Goal: Task Accomplishment & Management: Complete application form

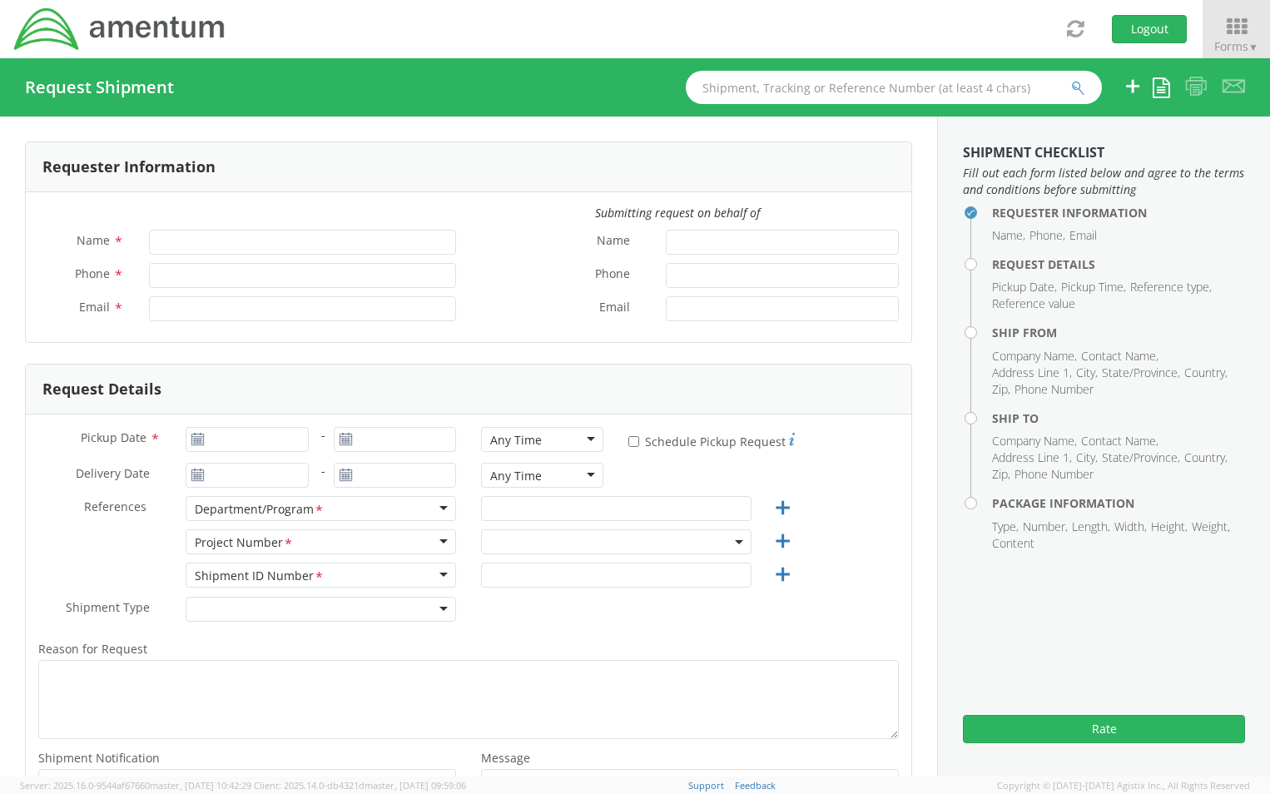
type input "[PERSON_NAME]"
type input "[PHONE_NUMBER]"
type input "[PERSON_NAME][EMAIL_ADDRESS][PERSON_NAME][DOMAIN_NAME]"
select select "ADMN.100040.00000"
type input "[DATE]"
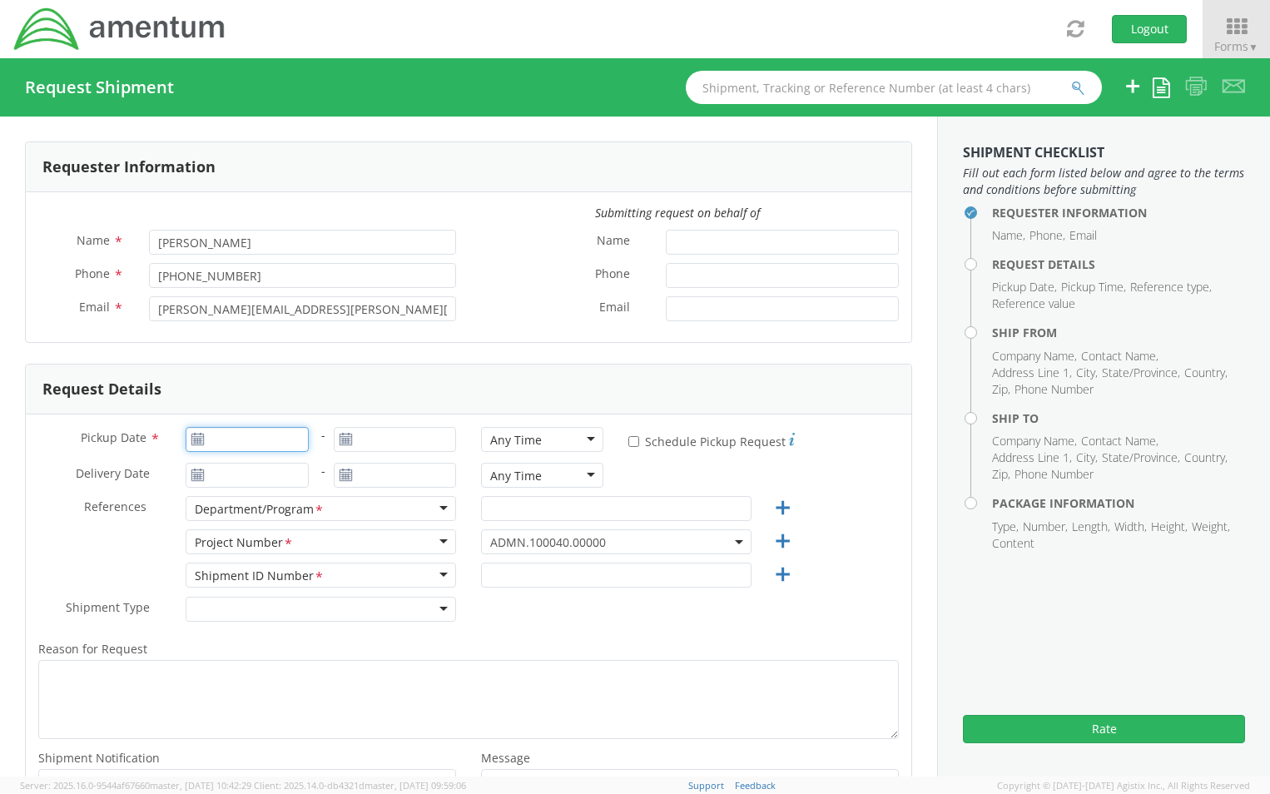
type input "[DATE]"
click at [264, 446] on input "[DATE]" at bounding box center [247, 439] width 122 height 25
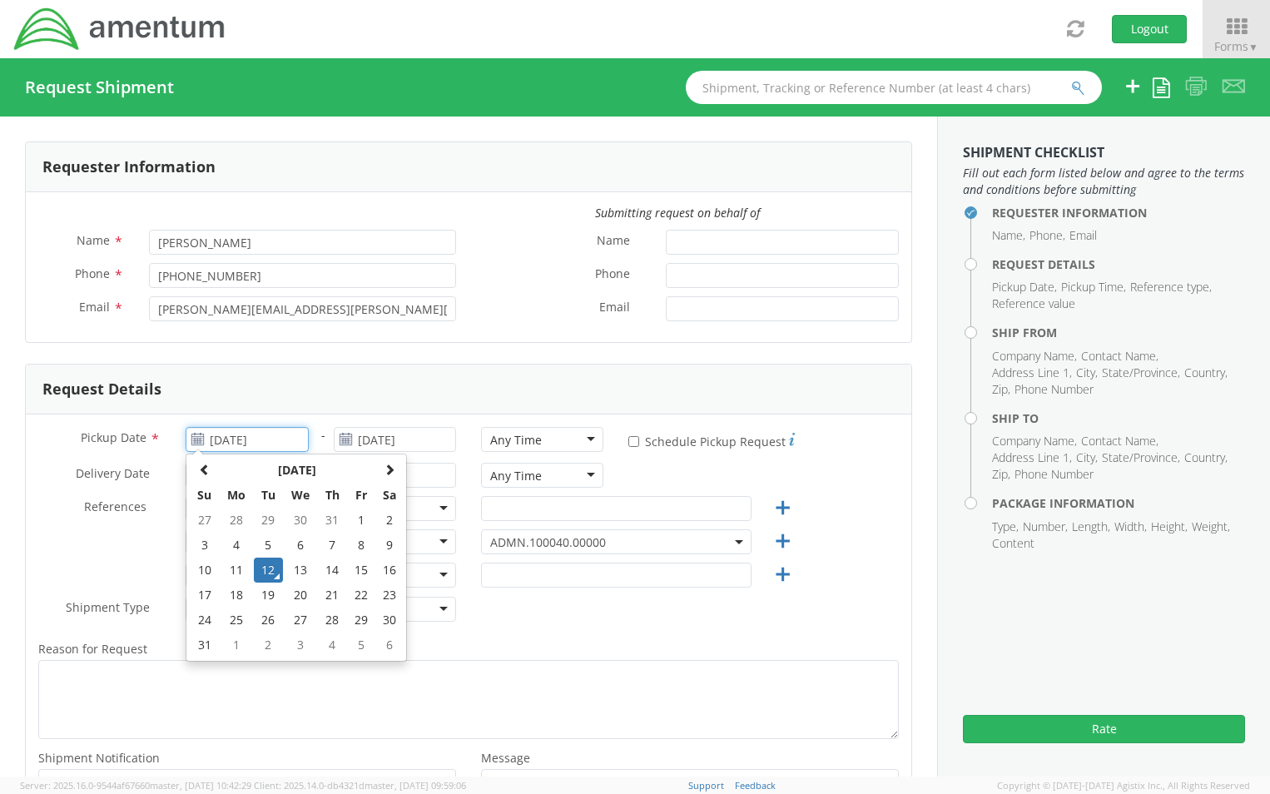
click at [263, 569] on td "12" at bounding box center [268, 570] width 29 height 25
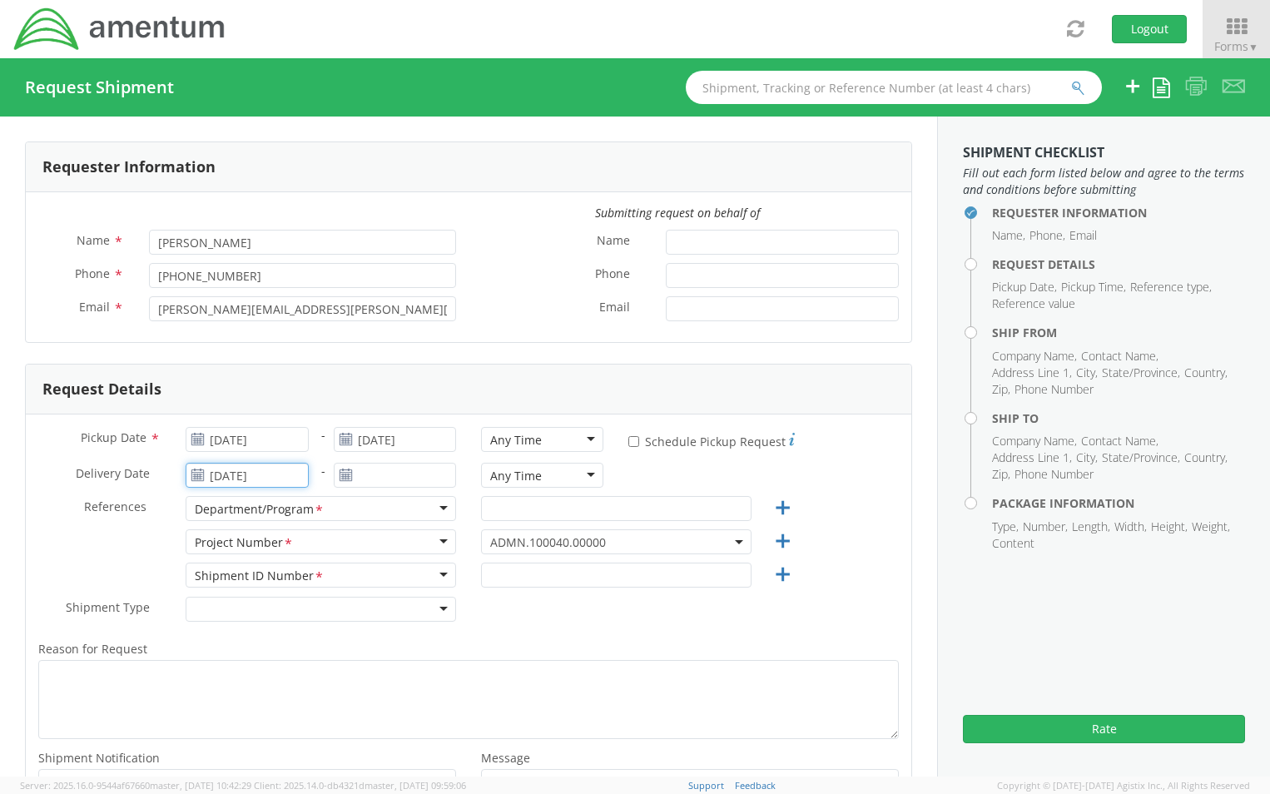
click at [264, 475] on input "[DATE]" at bounding box center [247, 475] width 122 height 25
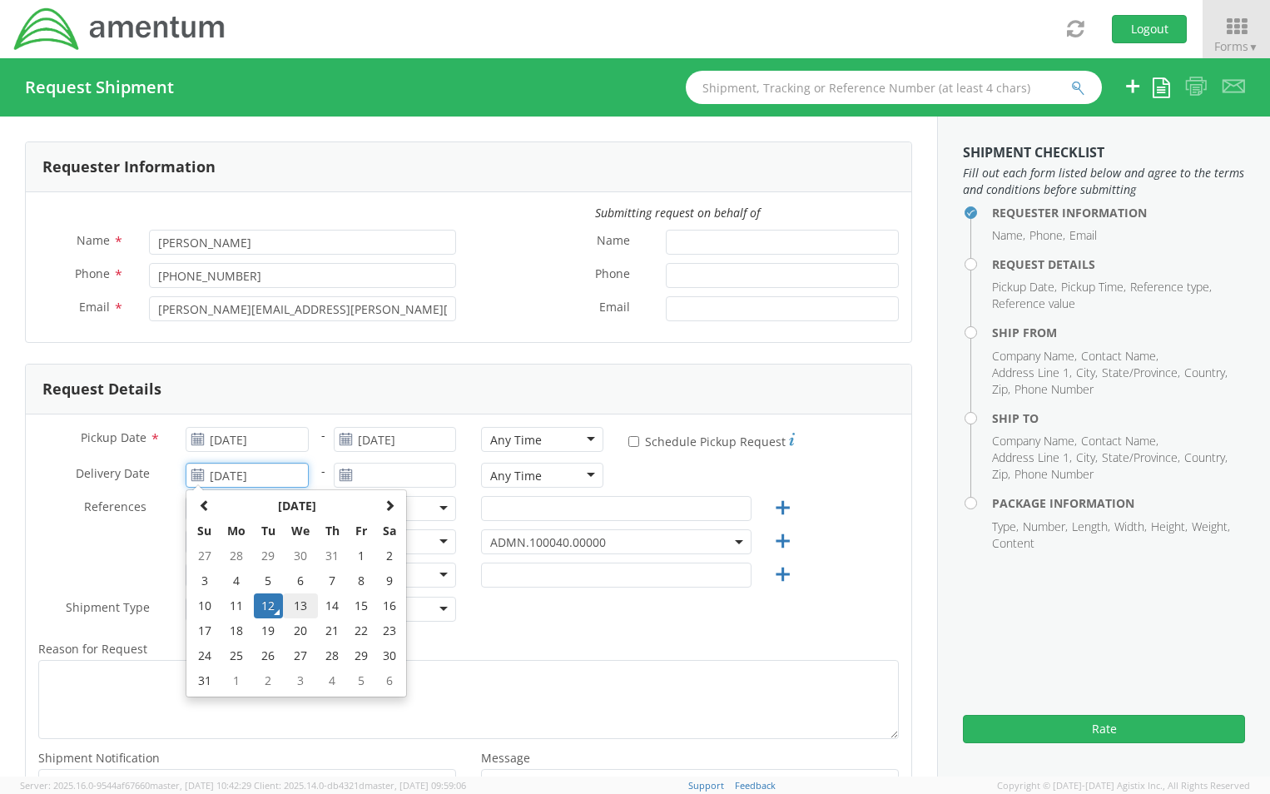
click at [297, 608] on td "13" at bounding box center [300, 605] width 35 height 25
type input "[DATE]"
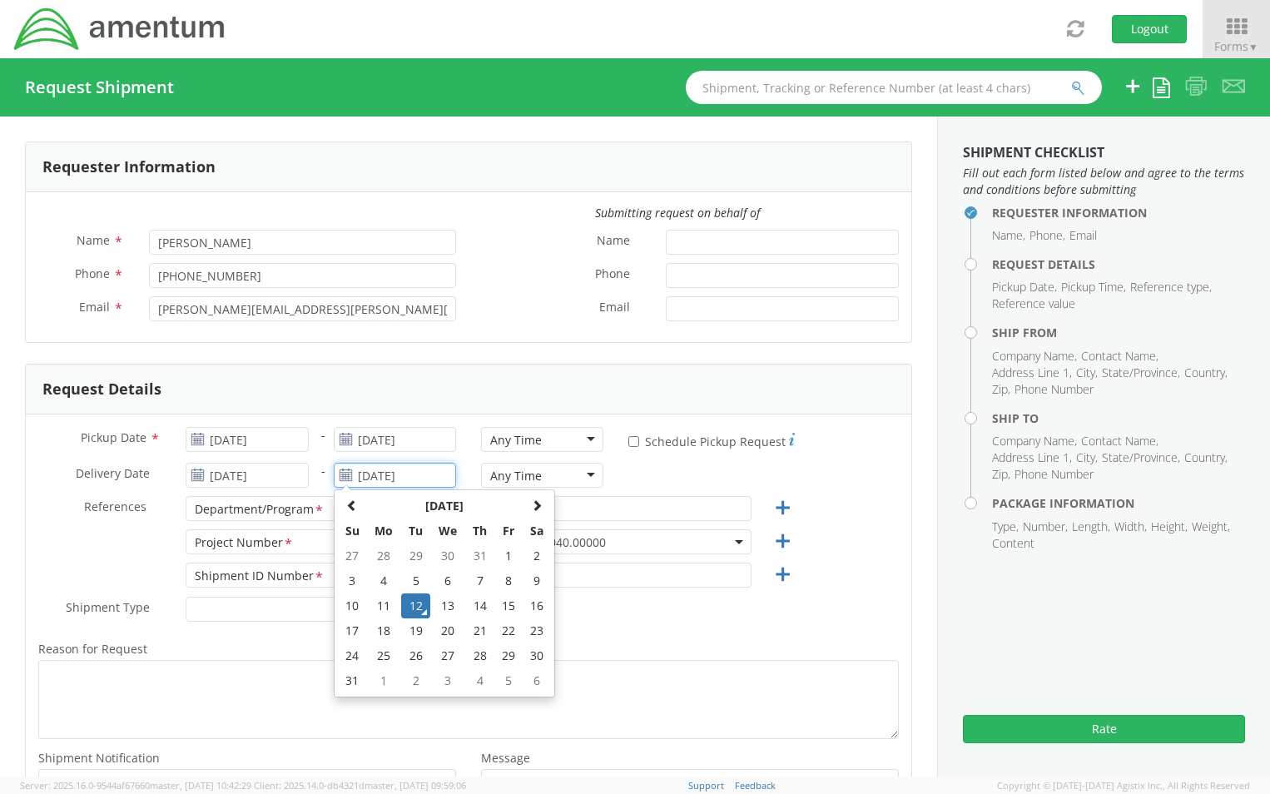
click at [400, 474] on input "[DATE]" at bounding box center [395, 475] width 122 height 25
click at [444, 606] on td "13" at bounding box center [447, 605] width 35 height 25
type input "[DATE]"
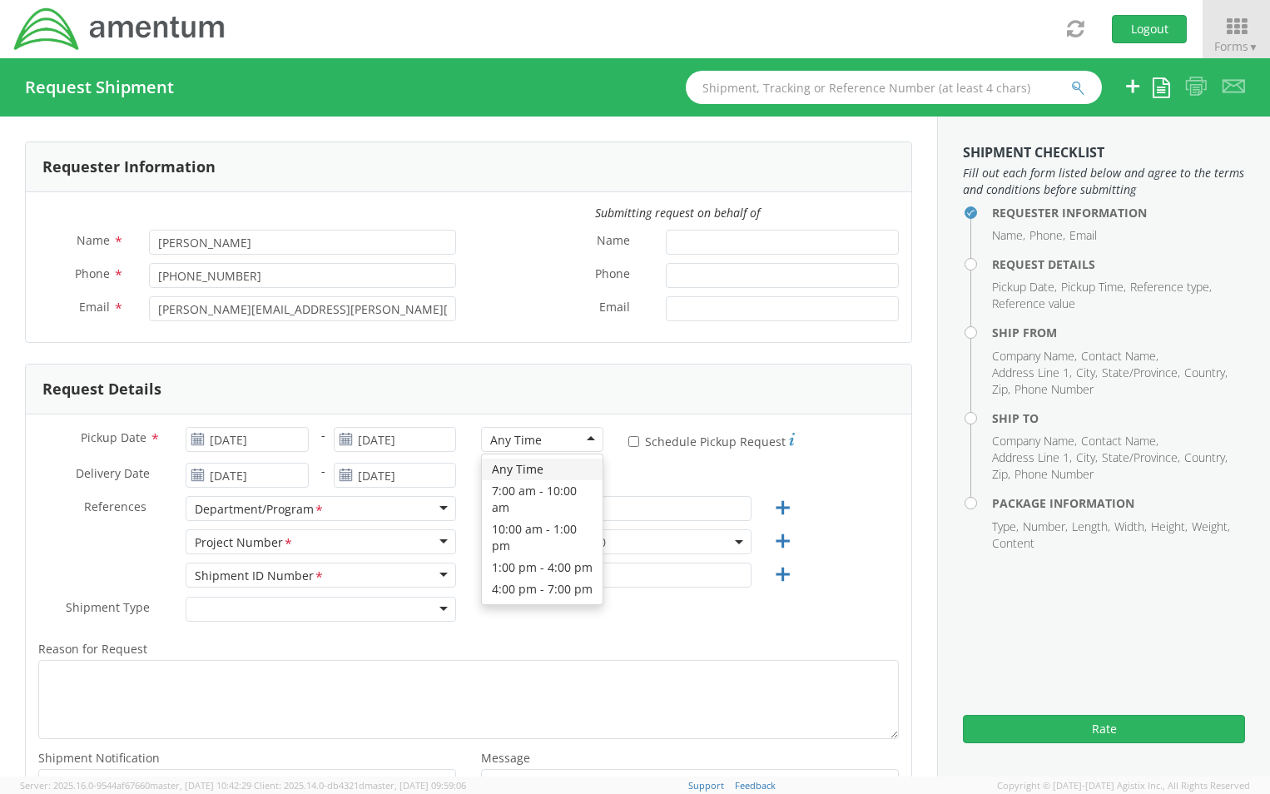
click at [586, 442] on div "Any Time" at bounding box center [542, 439] width 122 height 25
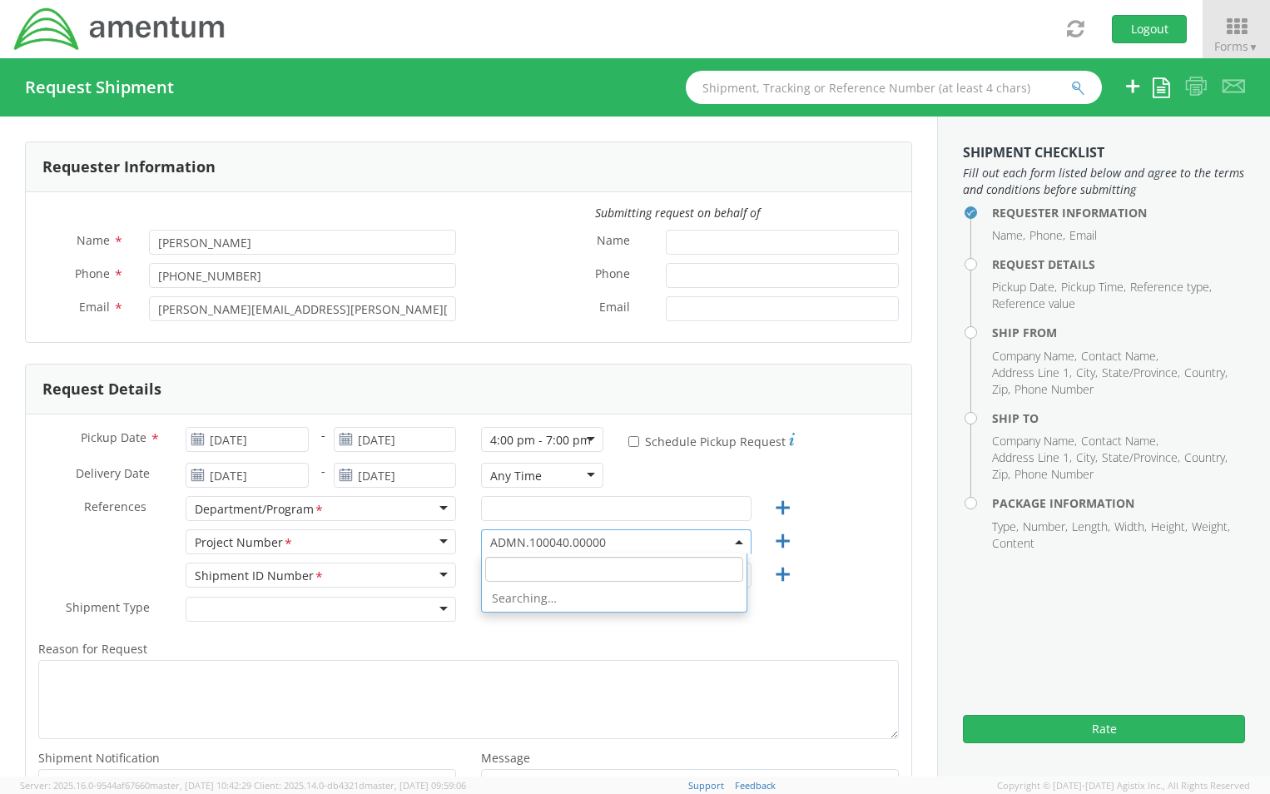
click at [735, 542] on b at bounding box center [739, 542] width 8 height 4
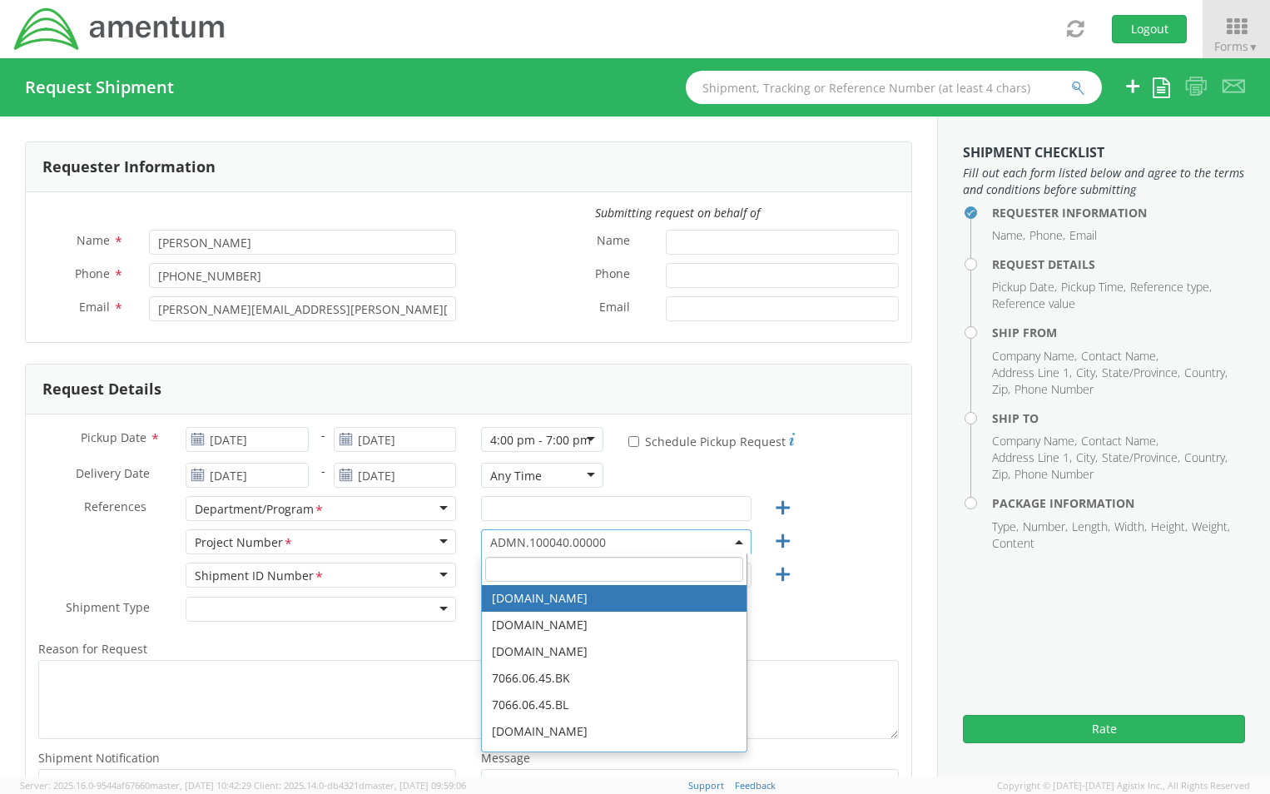
click at [586, 571] on input "search" at bounding box center [614, 569] width 258 height 25
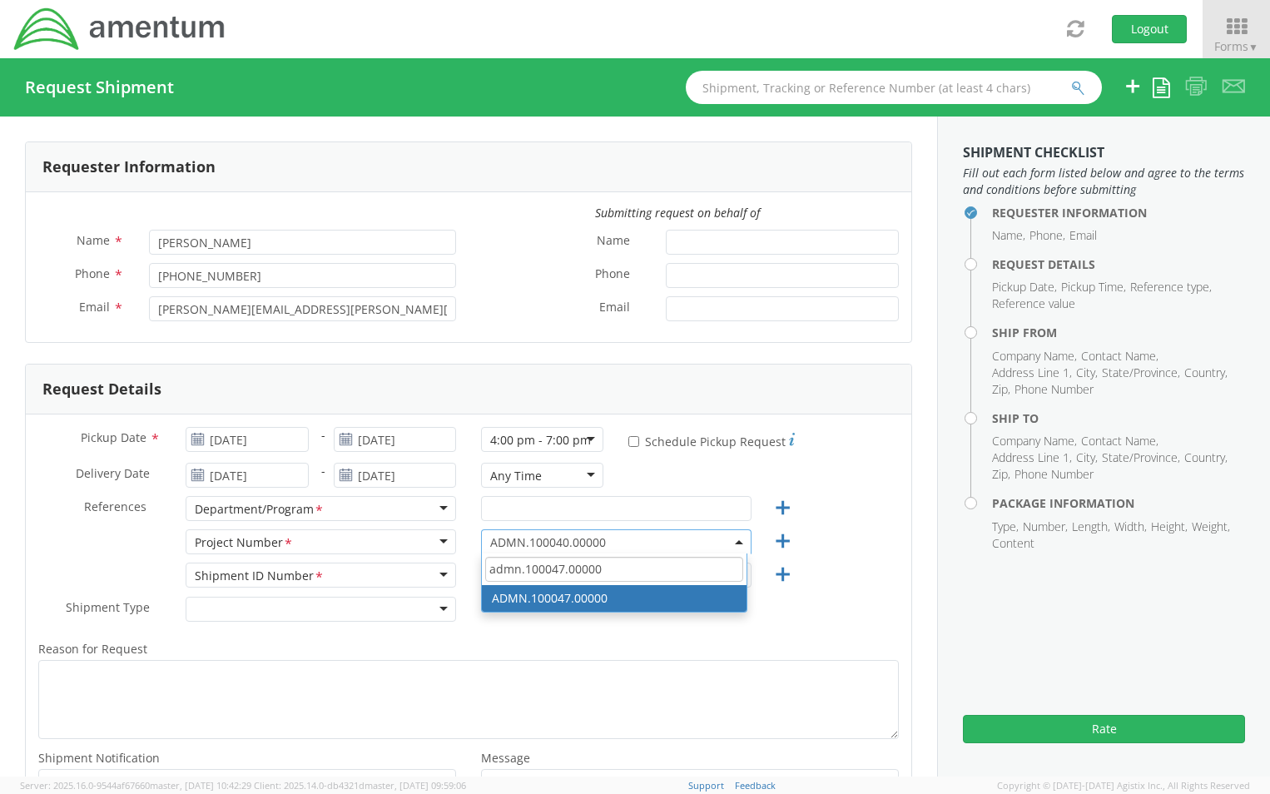
type input "admn.100047.00000"
select select "ADMN.100047.00000"
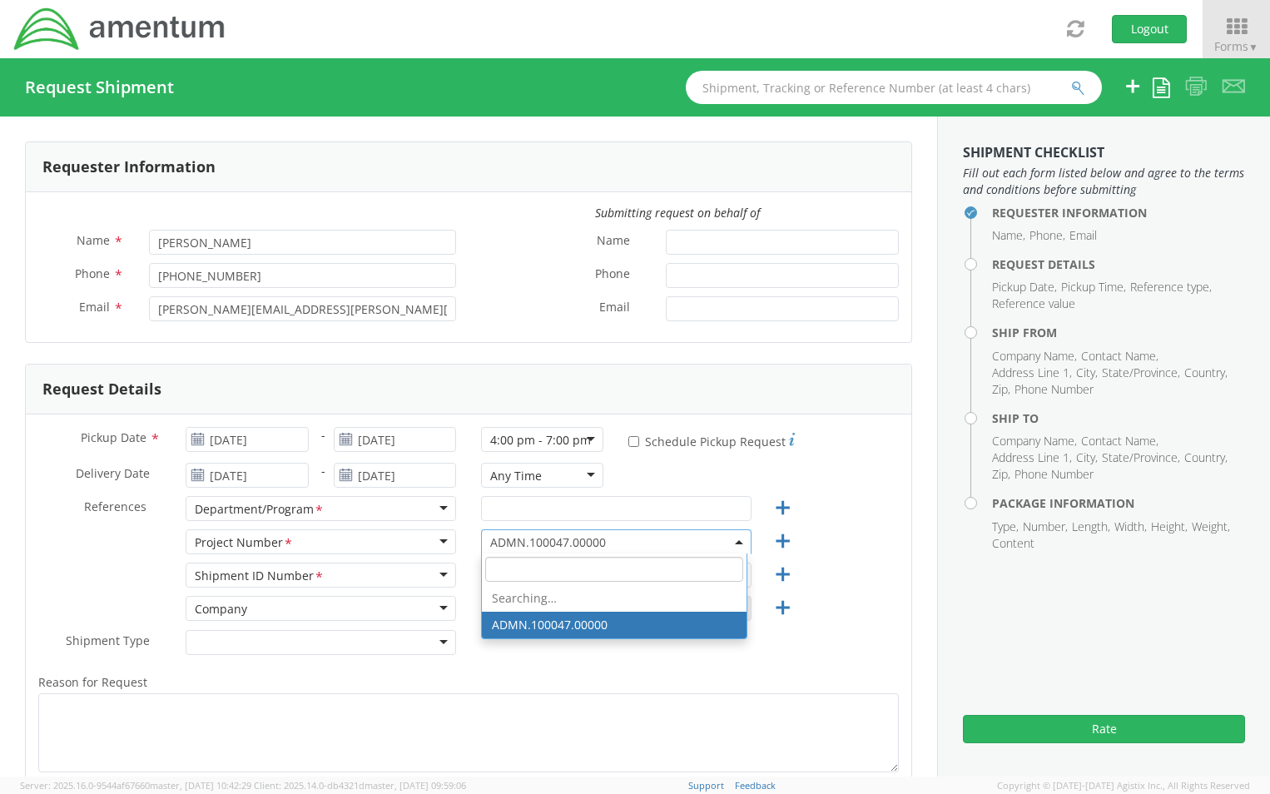
drag, startPoint x: 612, startPoint y: 540, endPoint x: 355, endPoint y: 543, distance: 257.2
click at [356, 543] on div "Project Number <span class="required">*</span> Project Number * Account Type Ac…" at bounding box center [469, 545] width 886 height 33
click at [588, 544] on span "ADMN.100047.00000" at bounding box center [616, 542] width 252 height 16
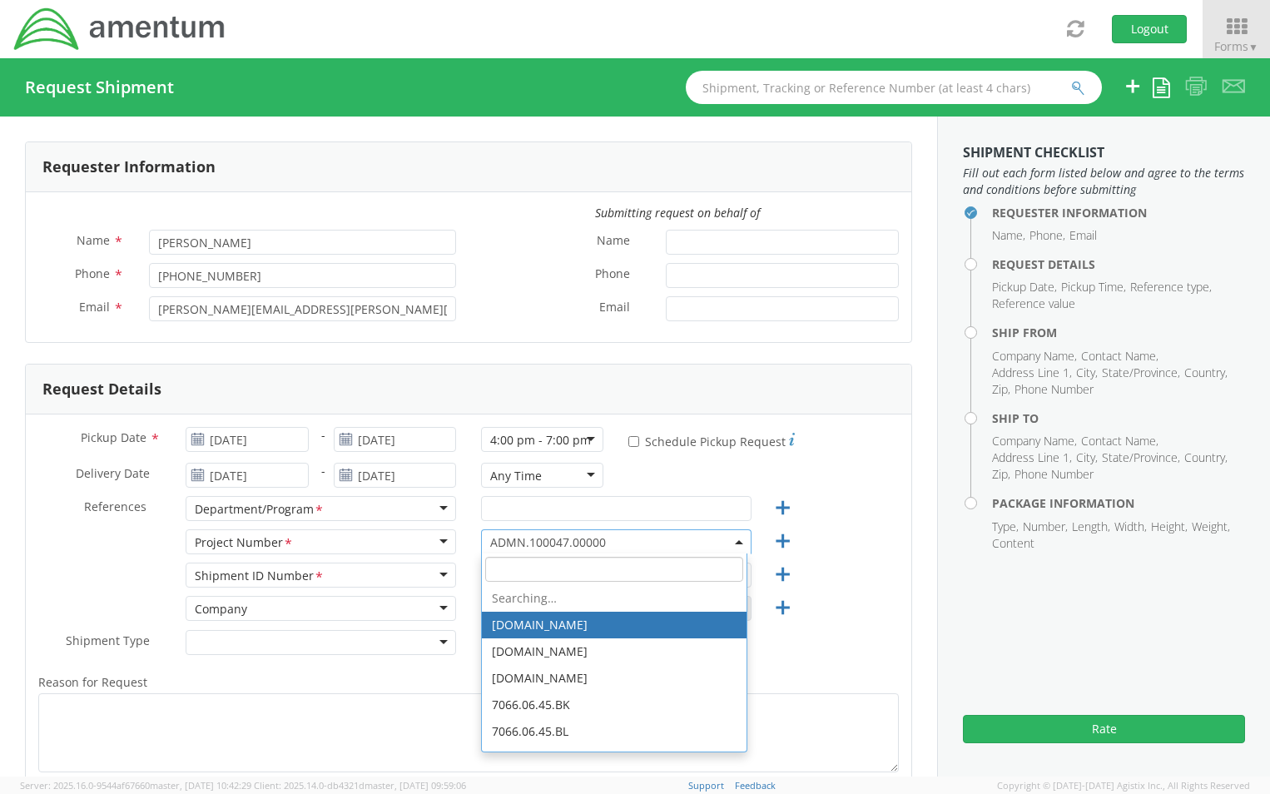
drag, startPoint x: 621, startPoint y: 541, endPoint x: 400, endPoint y: 545, distance: 220.6
click at [400, 545] on div "Project Number <span class="required">*</span> Project Number * Account Type Ac…" at bounding box center [469, 545] width 886 height 33
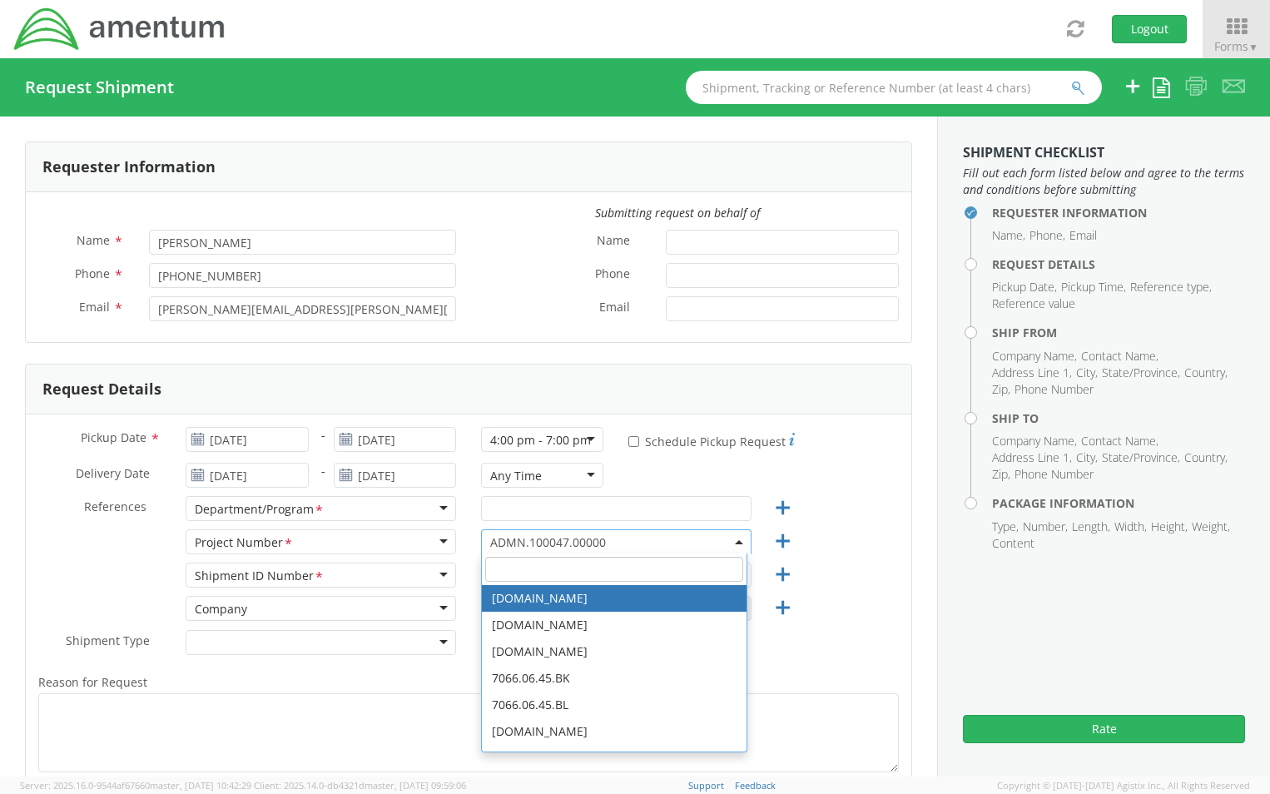
click at [623, 544] on span "ADMN.100047.00000" at bounding box center [616, 542] width 252 height 16
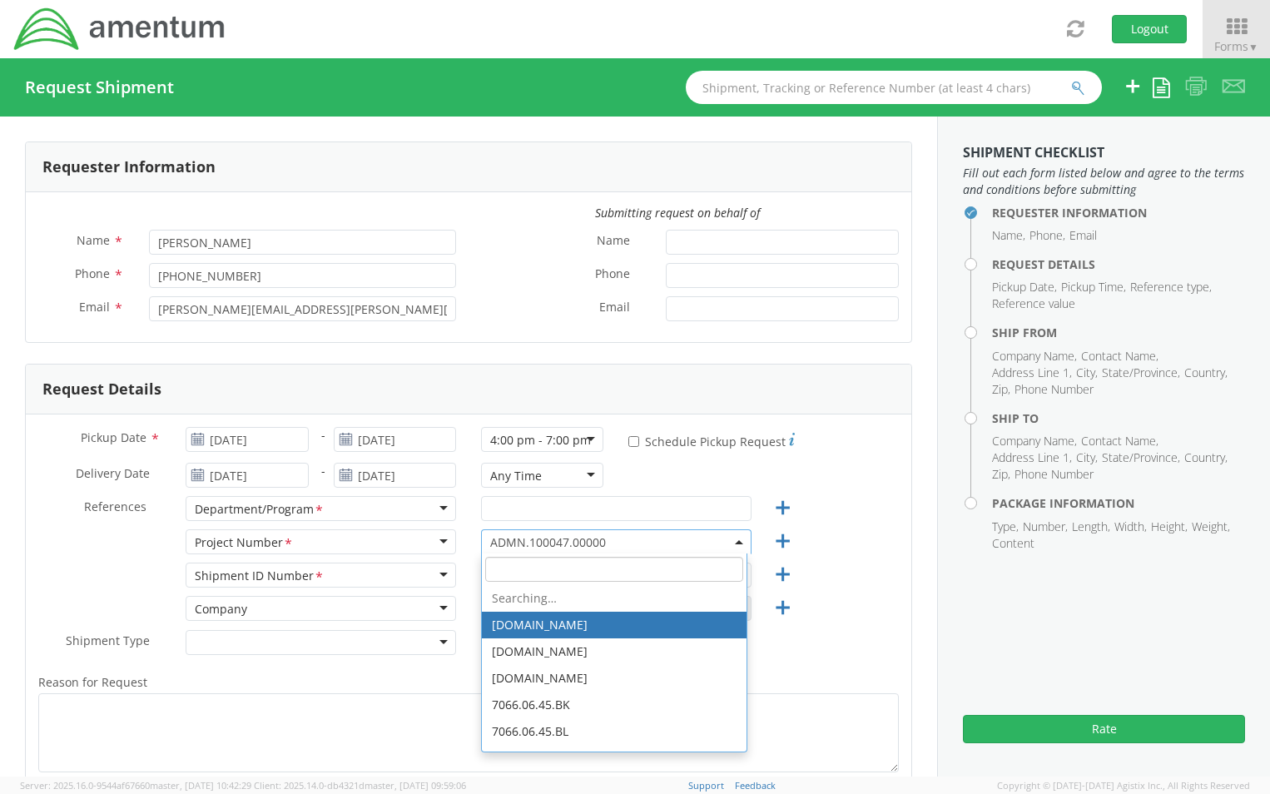
drag, startPoint x: 638, startPoint y: 537, endPoint x: 348, endPoint y: 541, distance: 289.7
click at [348, 541] on div "Project Number <span class="required">*</span> Project Number * Account Type Ac…" at bounding box center [469, 545] width 886 height 33
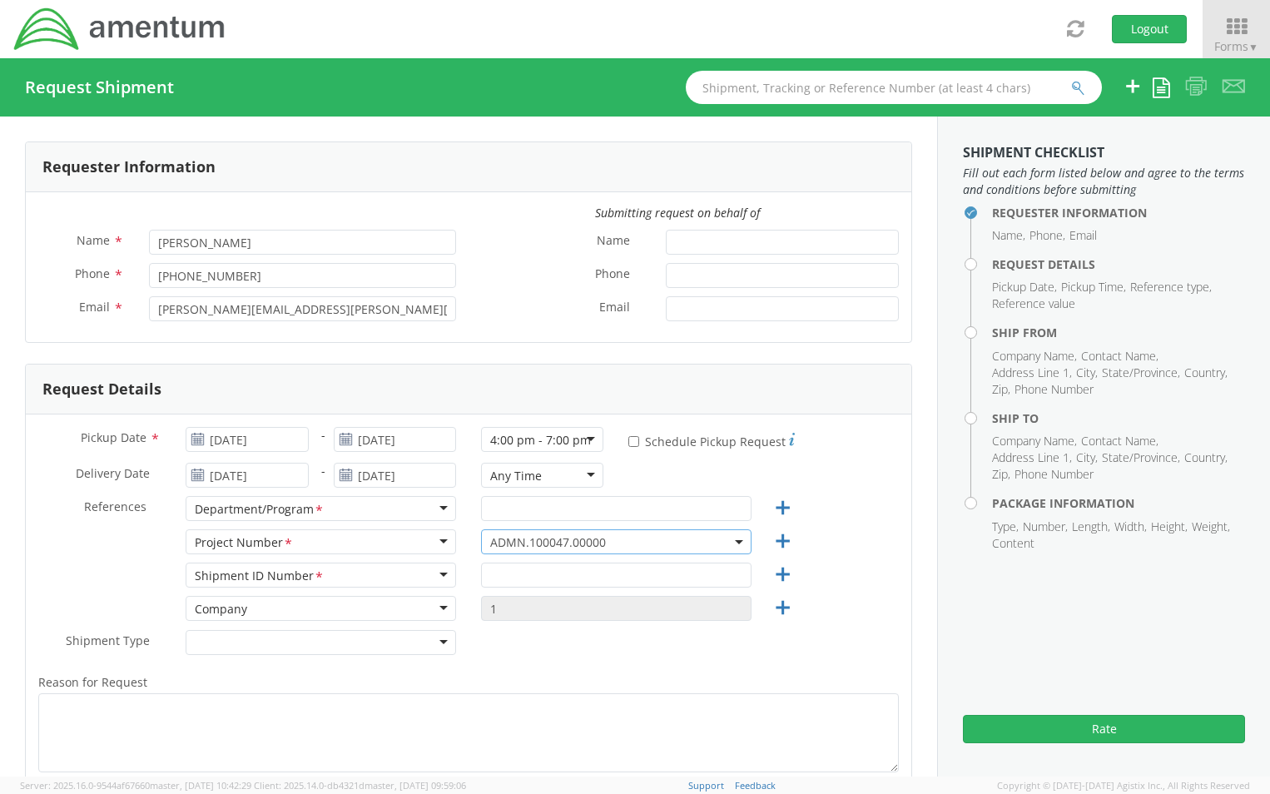
click at [611, 540] on span "ADMN.100047.00000" at bounding box center [616, 542] width 252 height 16
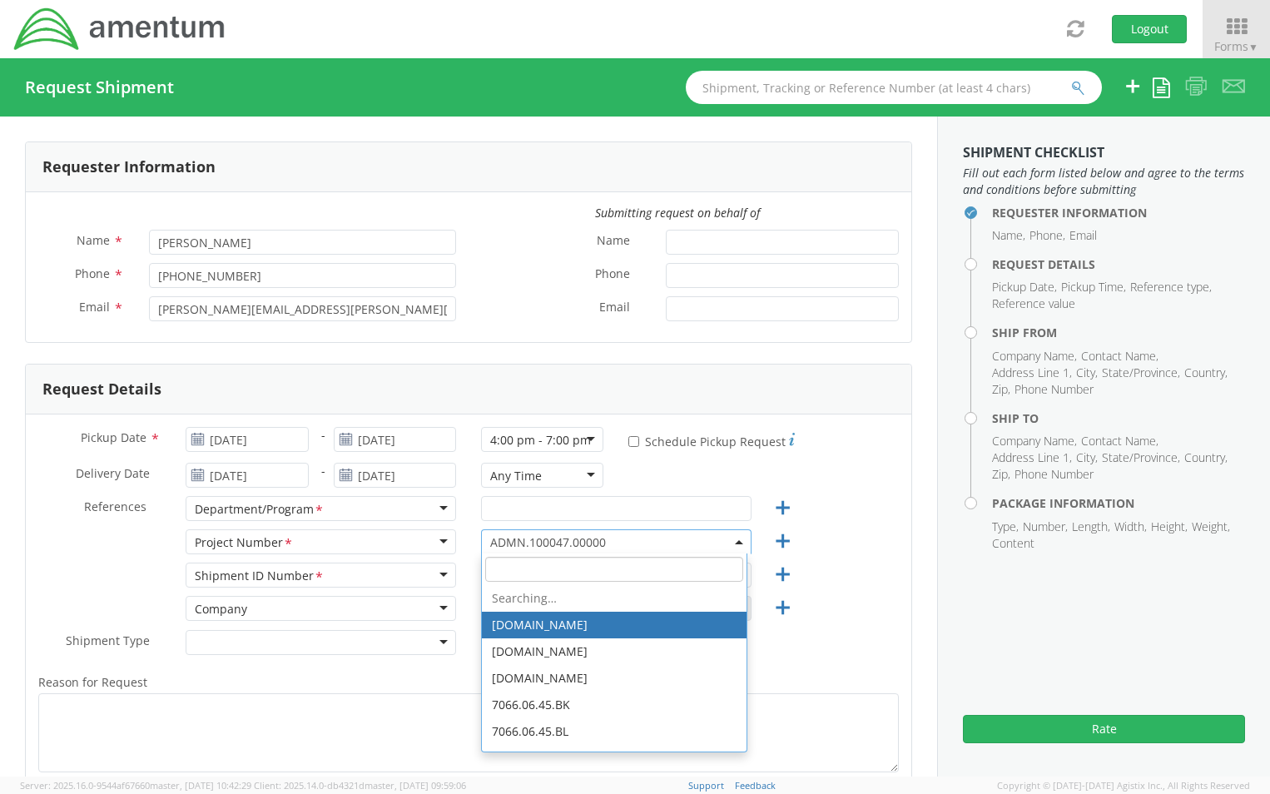
drag, startPoint x: 614, startPoint y: 541, endPoint x: 545, endPoint y: 545, distance: 69.2
click at [545, 545] on span "ADMN.100047.00000" at bounding box center [616, 542] width 252 height 16
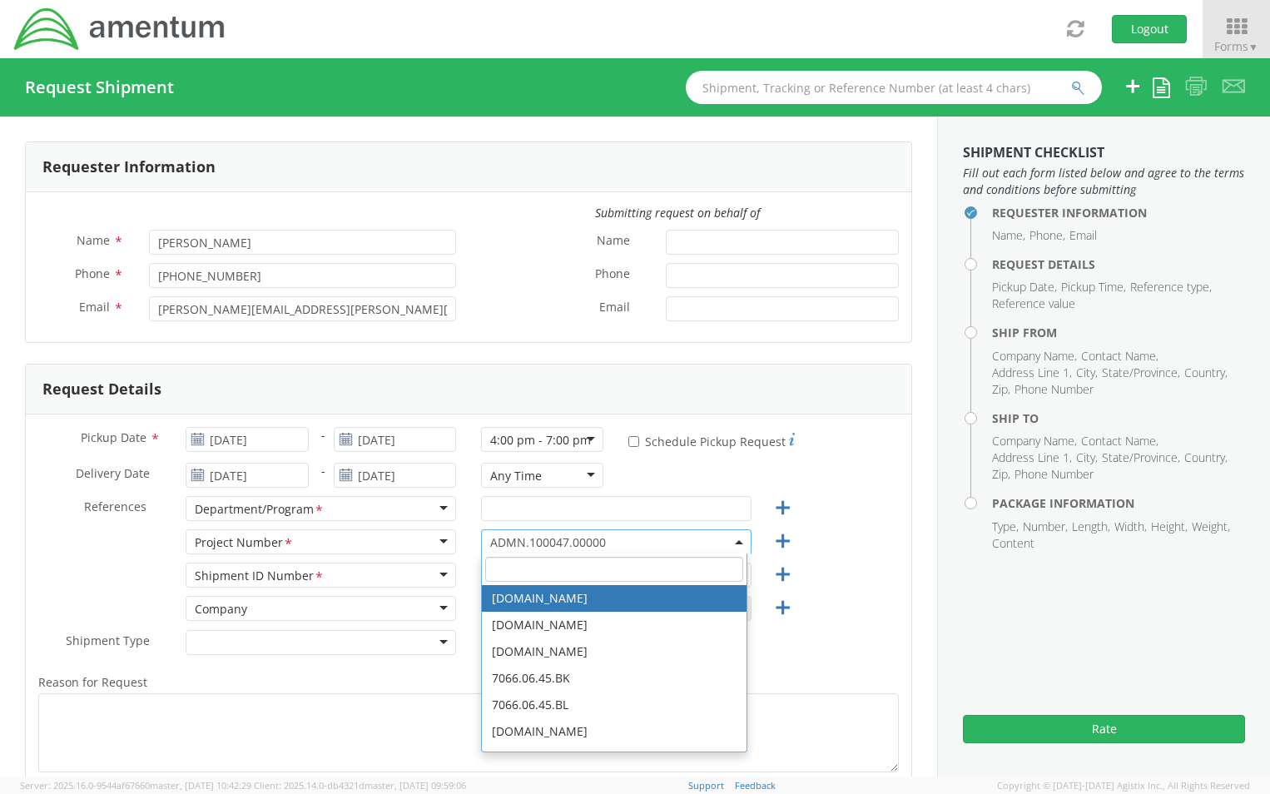
click at [533, 569] on input "search" at bounding box center [614, 569] width 258 height 25
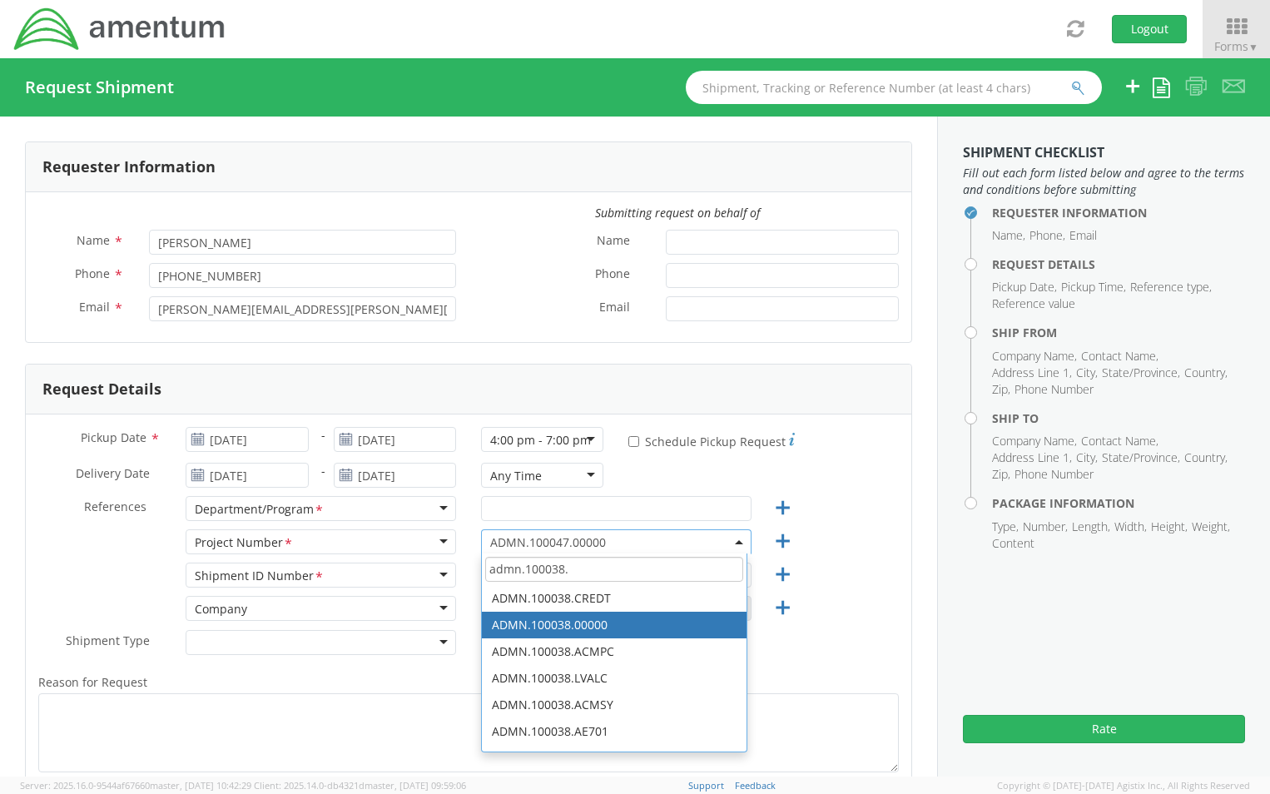
type input "admn.100038."
select select "ADMN.100038.00000"
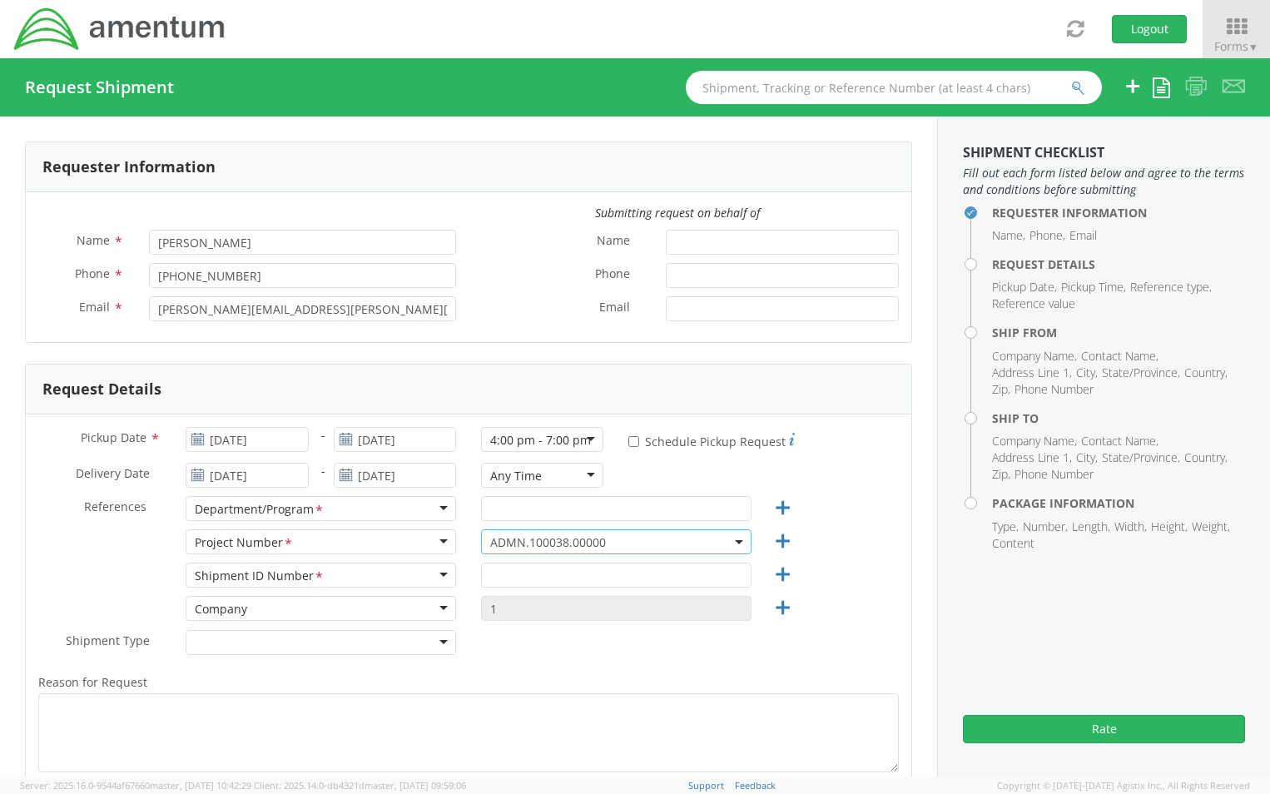
click at [436, 641] on div at bounding box center [321, 642] width 271 height 25
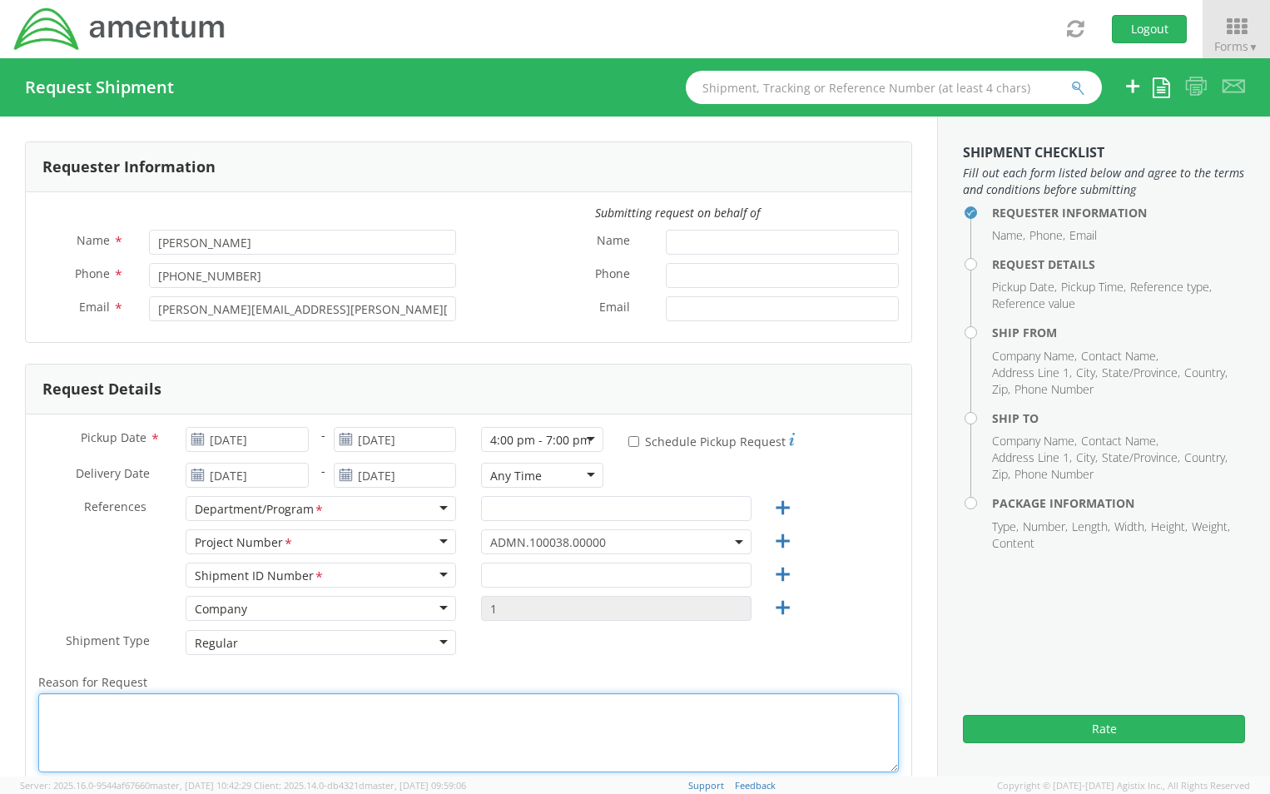
click at [124, 710] on textarea "Reason for Request *" at bounding box center [468, 732] width 861 height 79
type textarea "s"
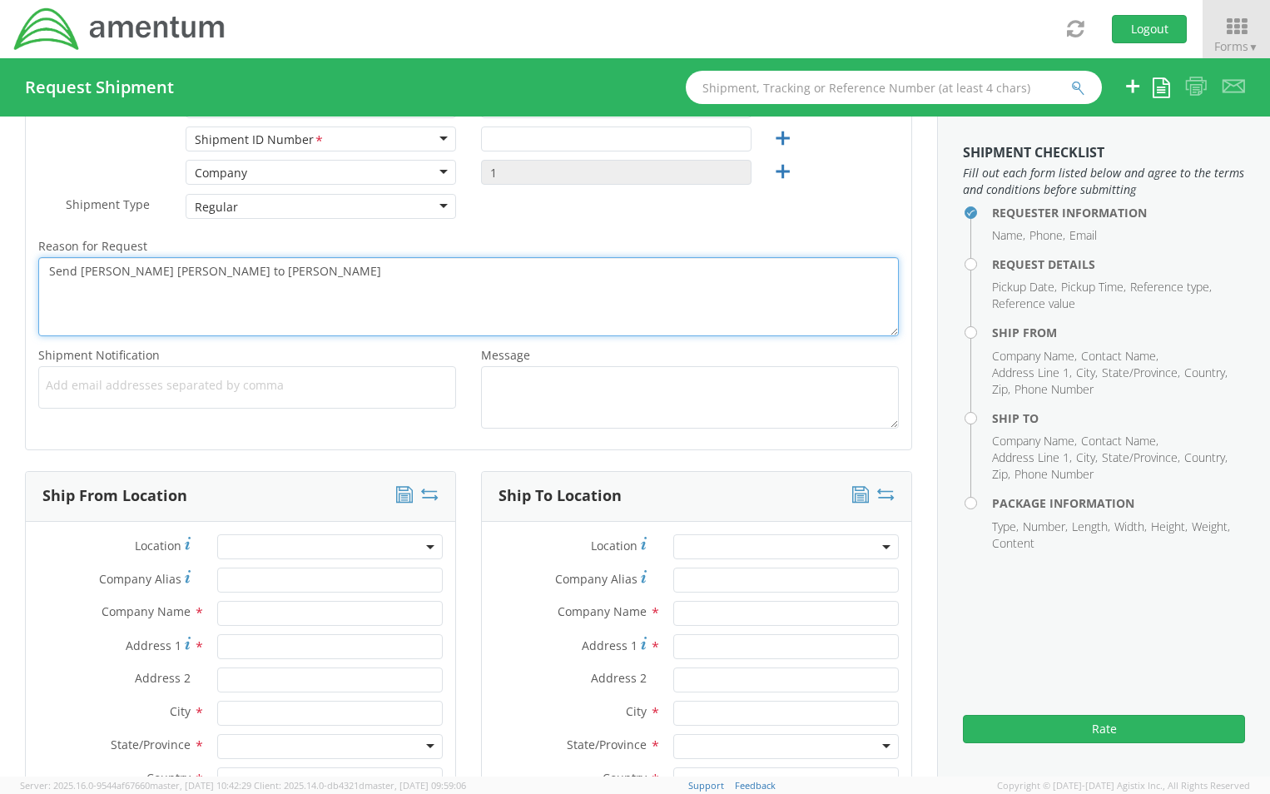
scroll to position [666, 0]
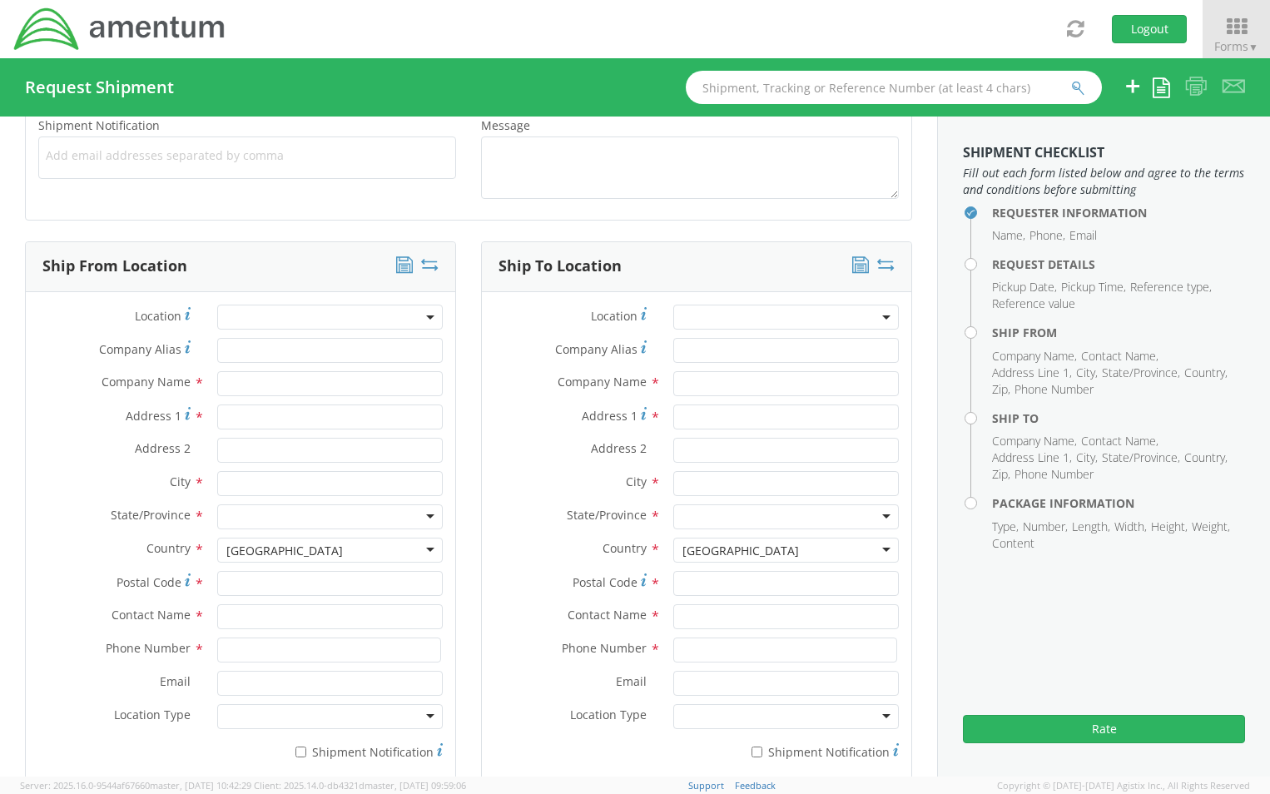
type textarea "Send [PERSON_NAME] [PERSON_NAME] to [PERSON_NAME]"
click at [426, 318] on b at bounding box center [430, 317] width 8 height 4
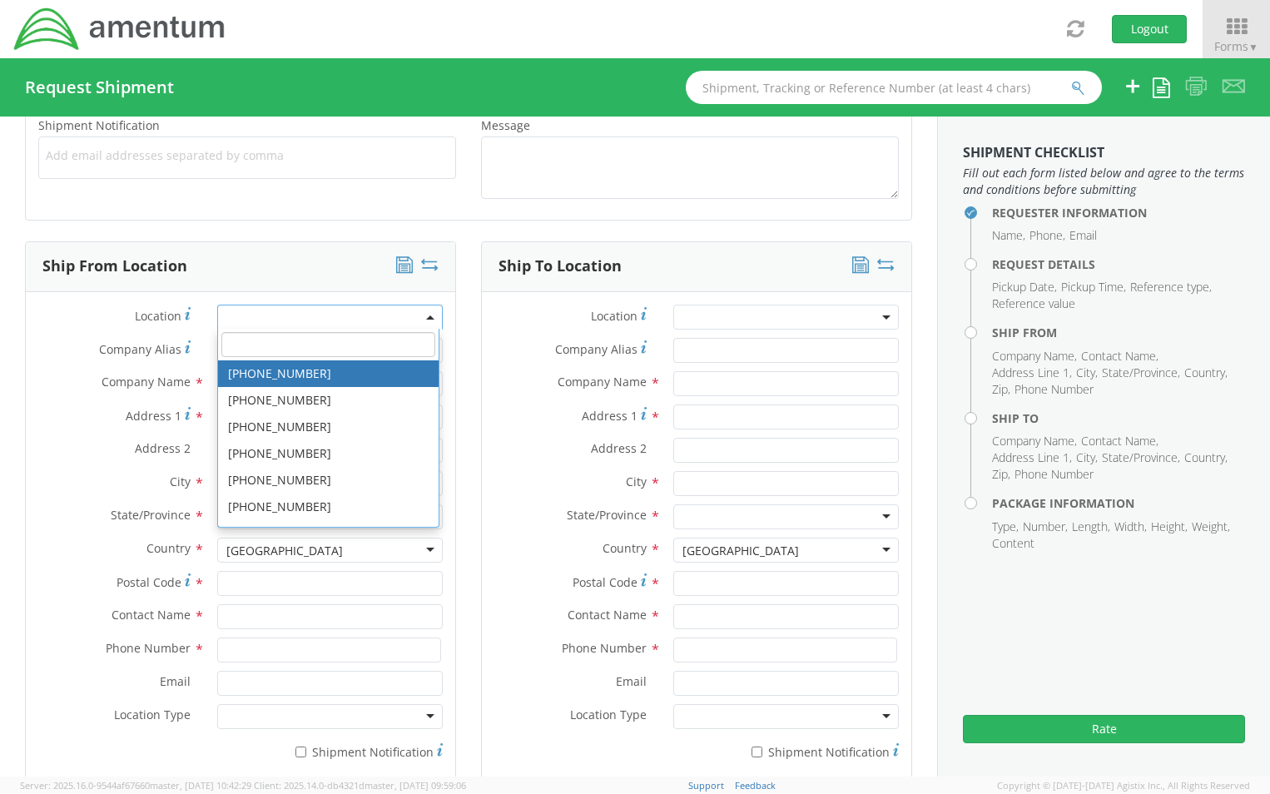
click at [426, 318] on b at bounding box center [430, 317] width 8 height 4
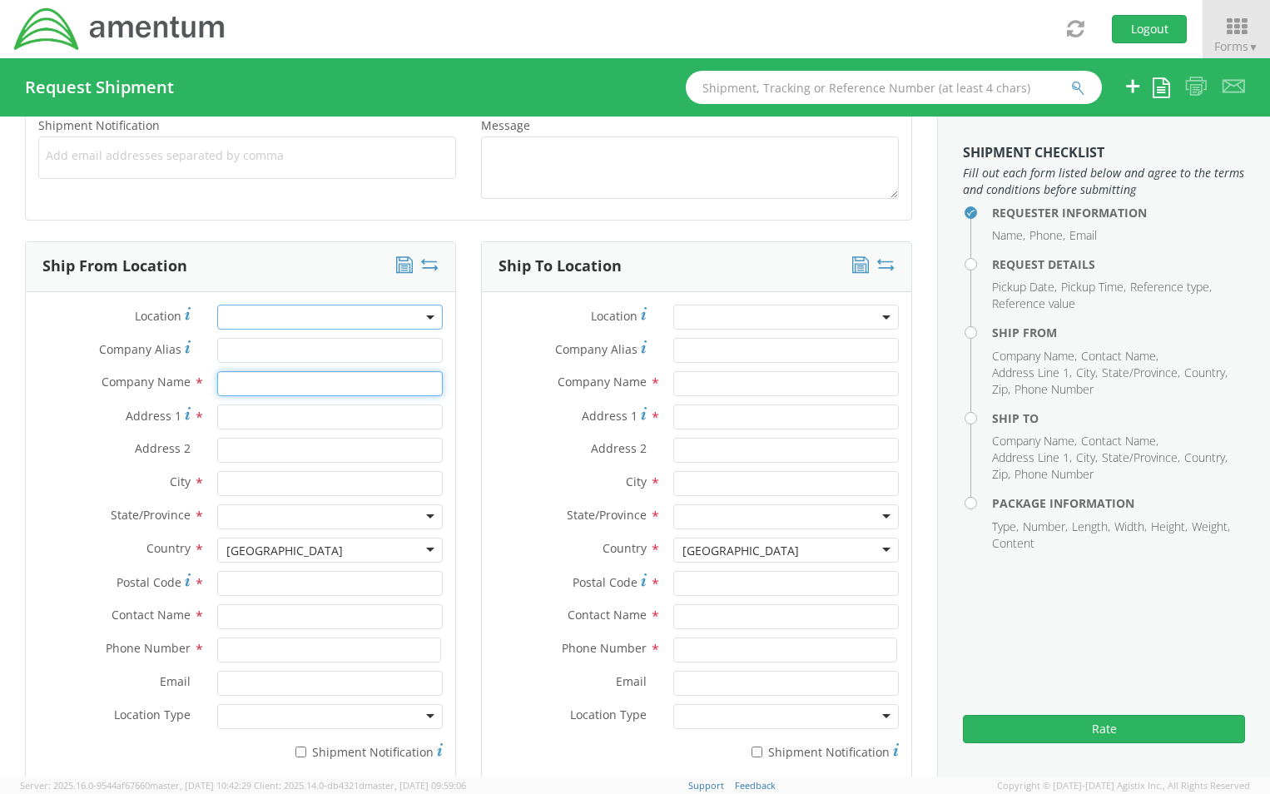
click at [241, 379] on input "text" at bounding box center [330, 383] width 226 height 25
type input "Amentum Services, Inc."
type input "[STREET_ADDRESS][PERSON_NAME]"
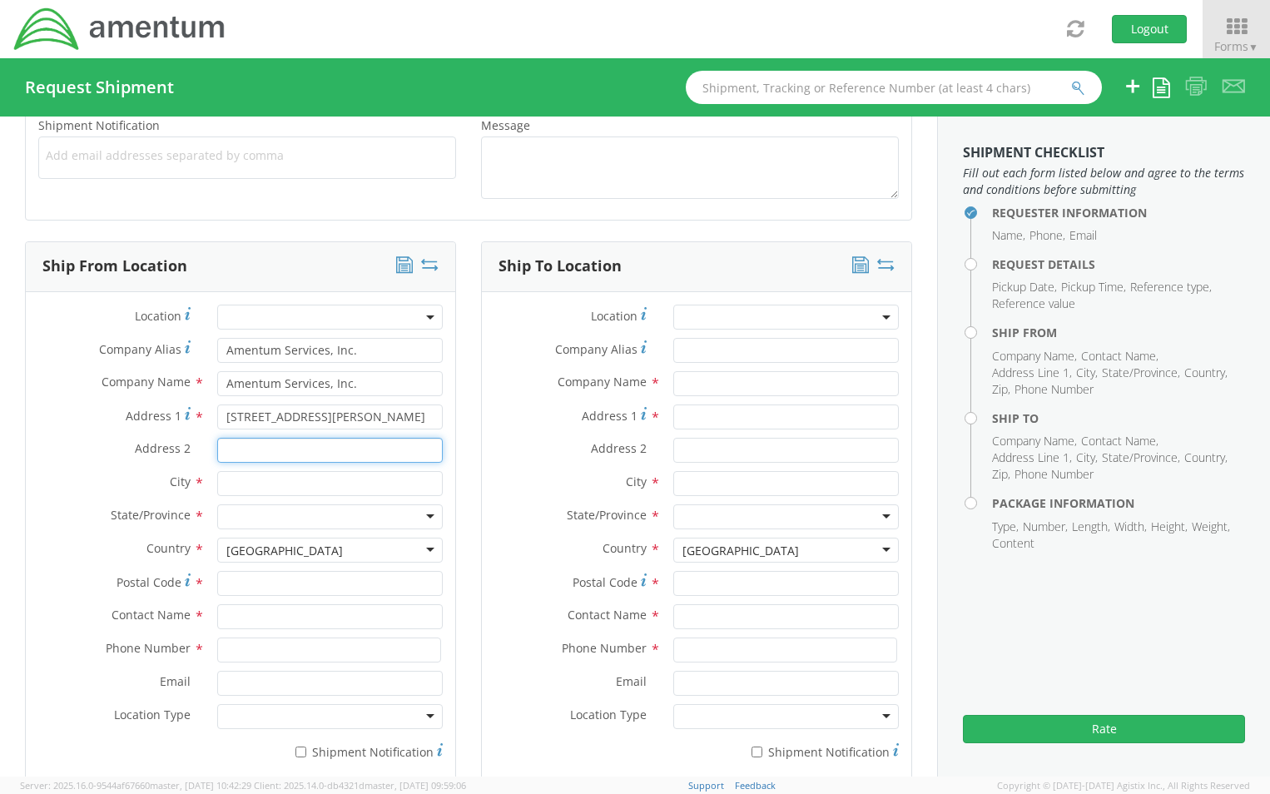
type input "Suite 200"
type input "[GEOGRAPHIC_DATA]"
type input "20876"
type input "[PERSON_NAME]"
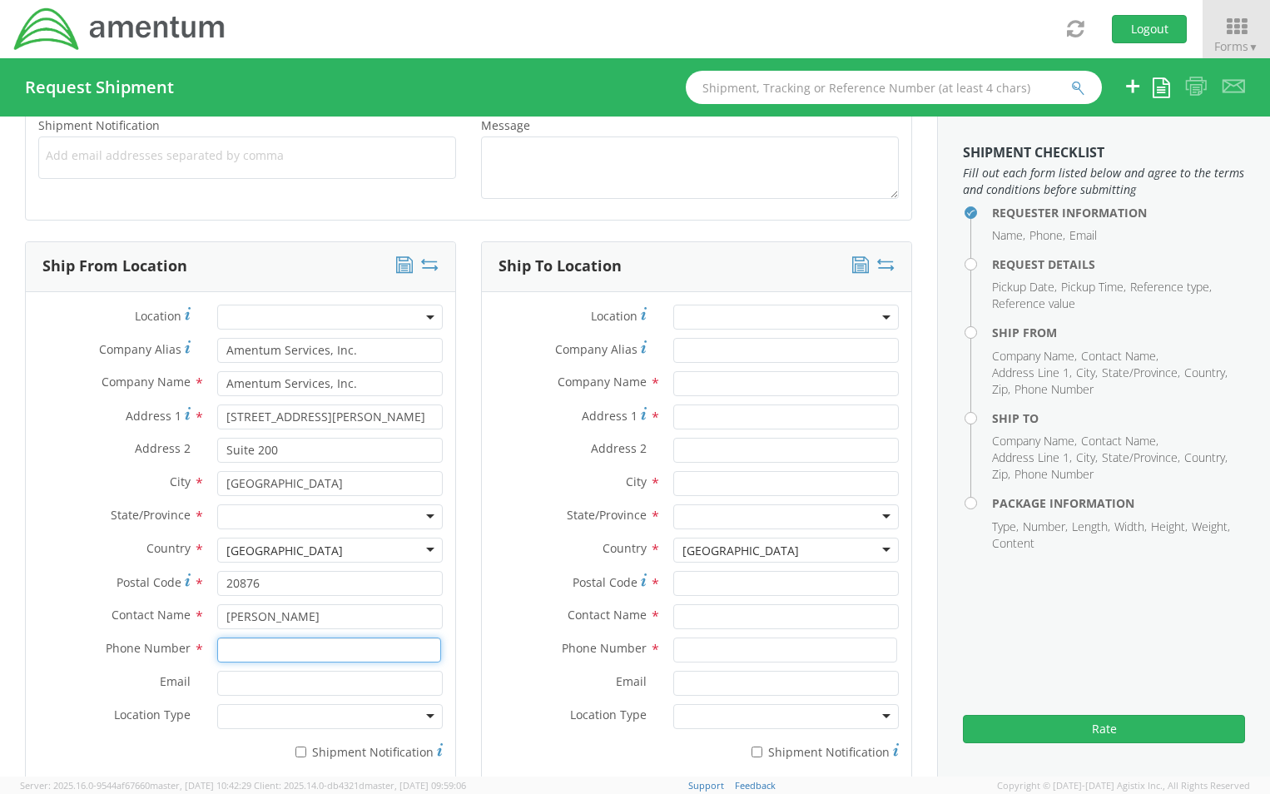
type input "2404463530"
type input "[PERSON_NAME][EMAIL_ADDRESS][PERSON_NAME][DOMAIN_NAME]"
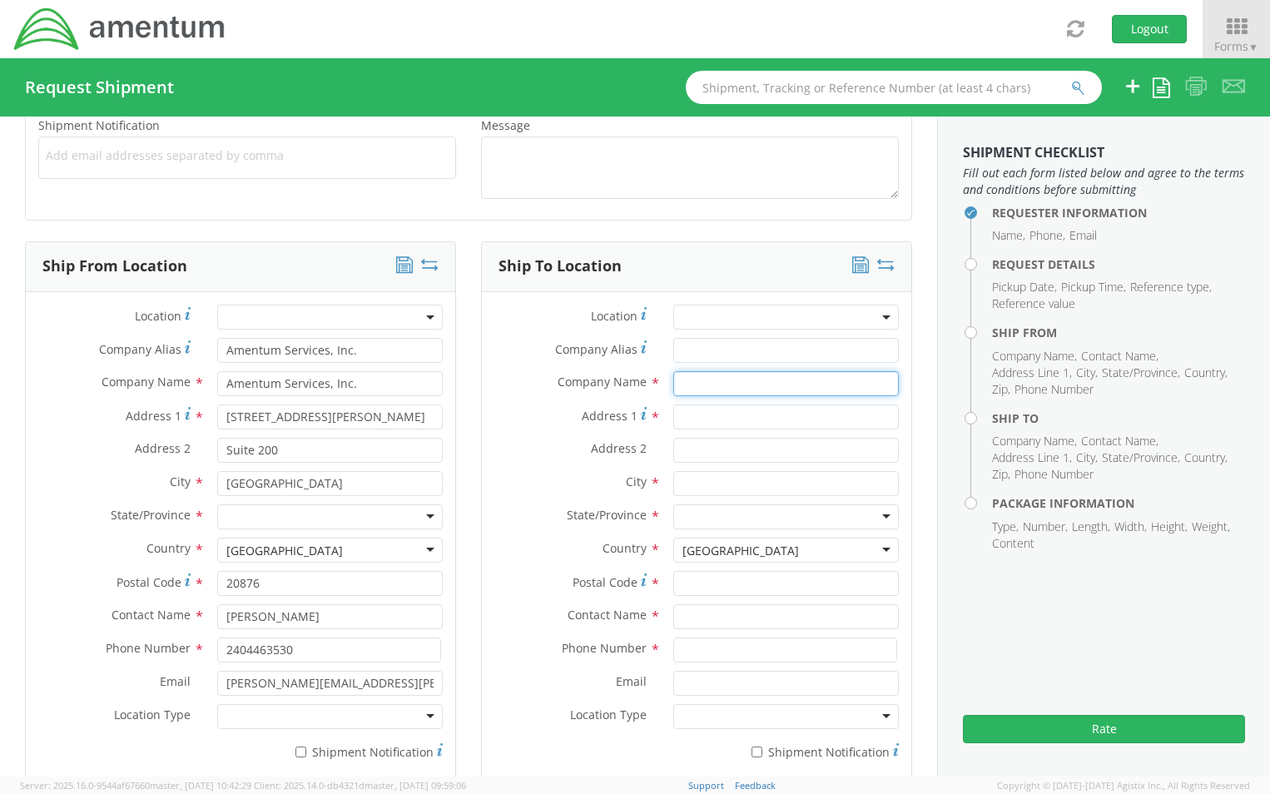
type input "UVS Sales"
type input "Ryder Vehicle Sales, LLC"
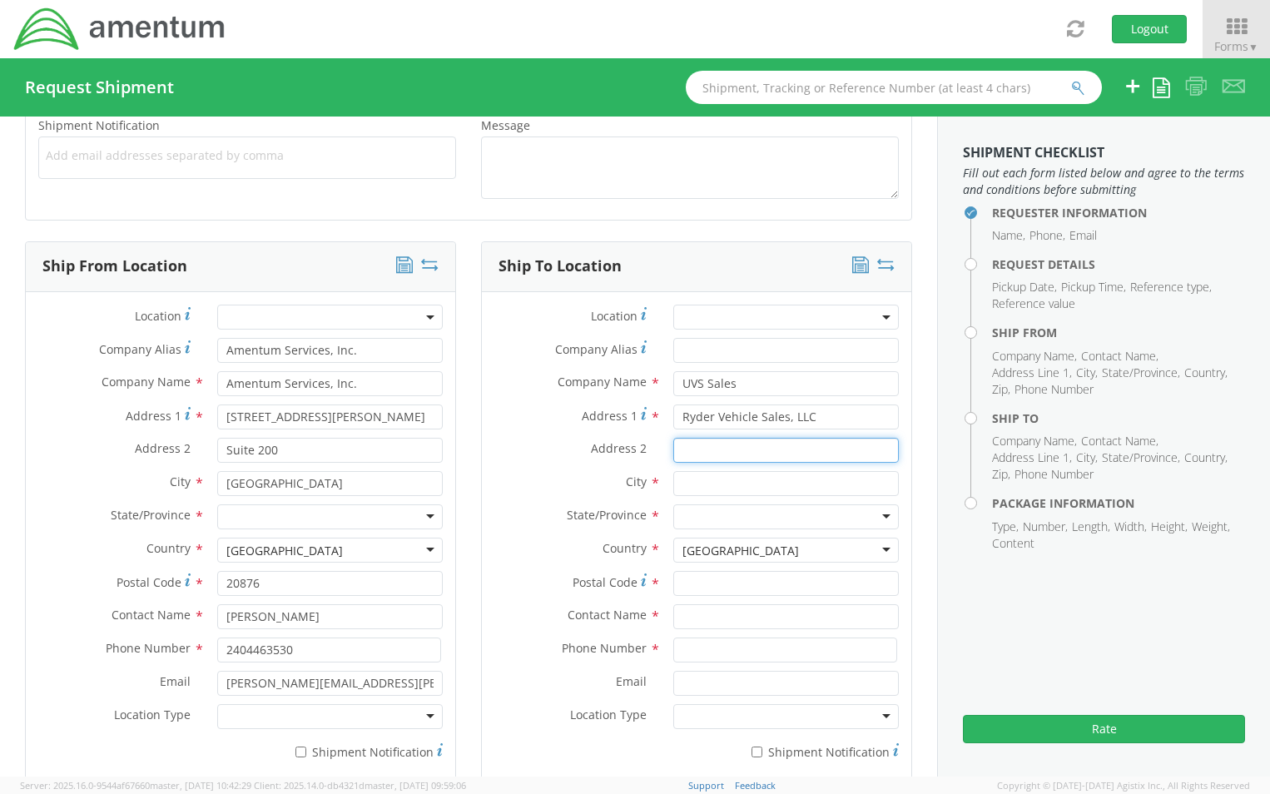
type input "[STREET_ADDRESS]"
type input "Alpharetta"
type input "[PERSON_NAME]"
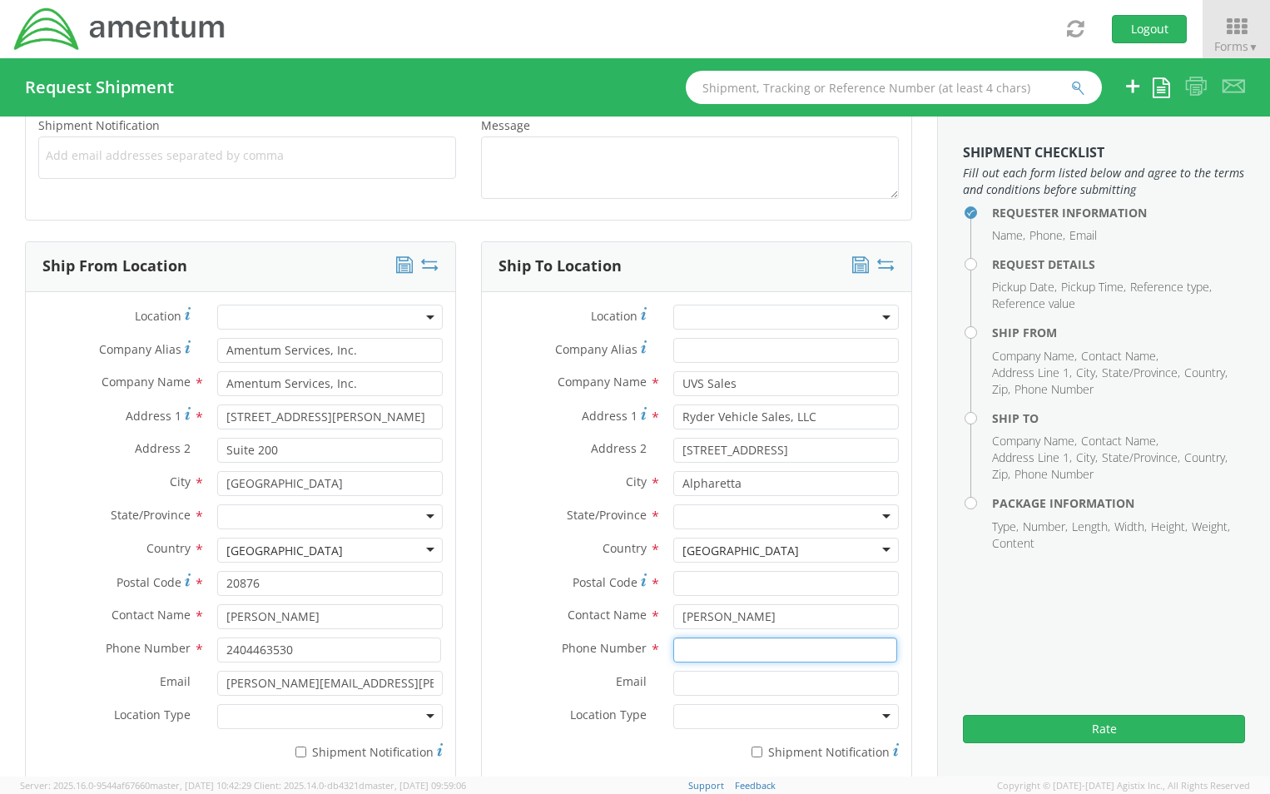
type input "[PHONE_NUMBER]"
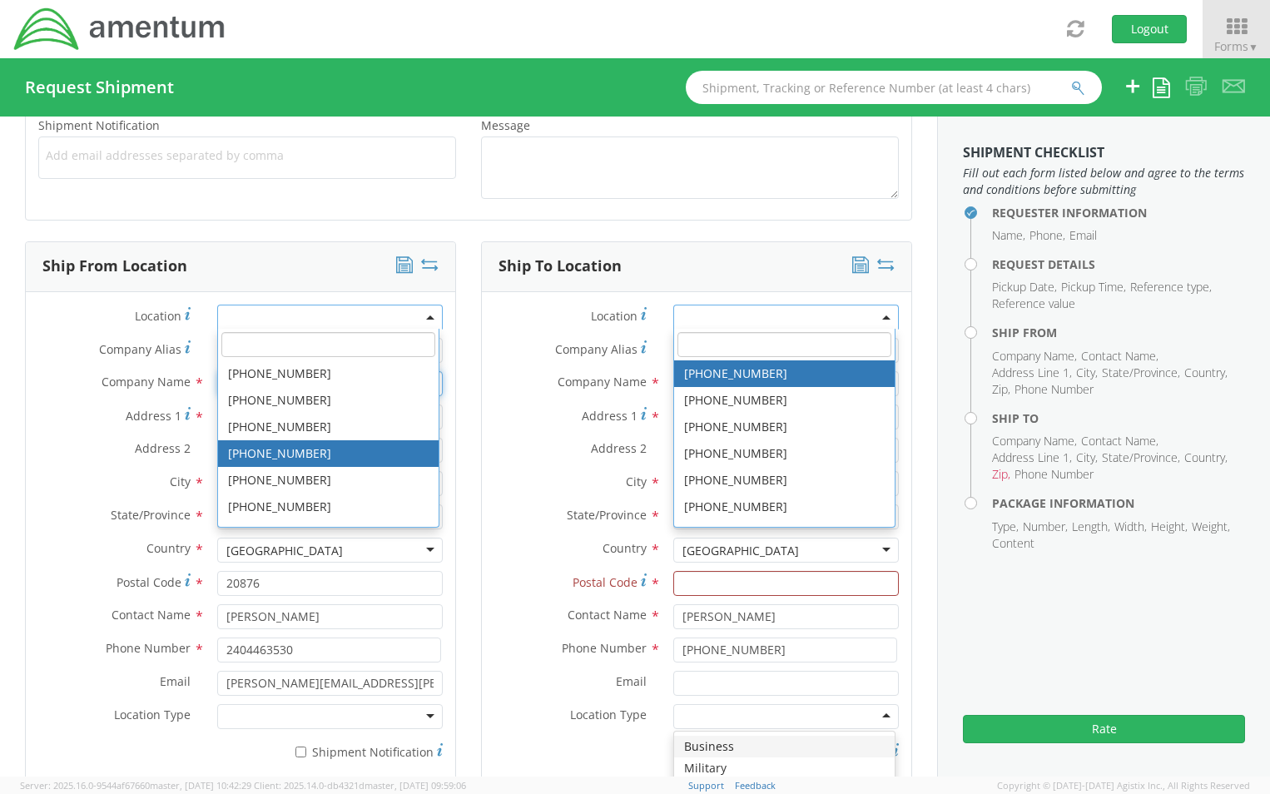
scroll to position [0, 0]
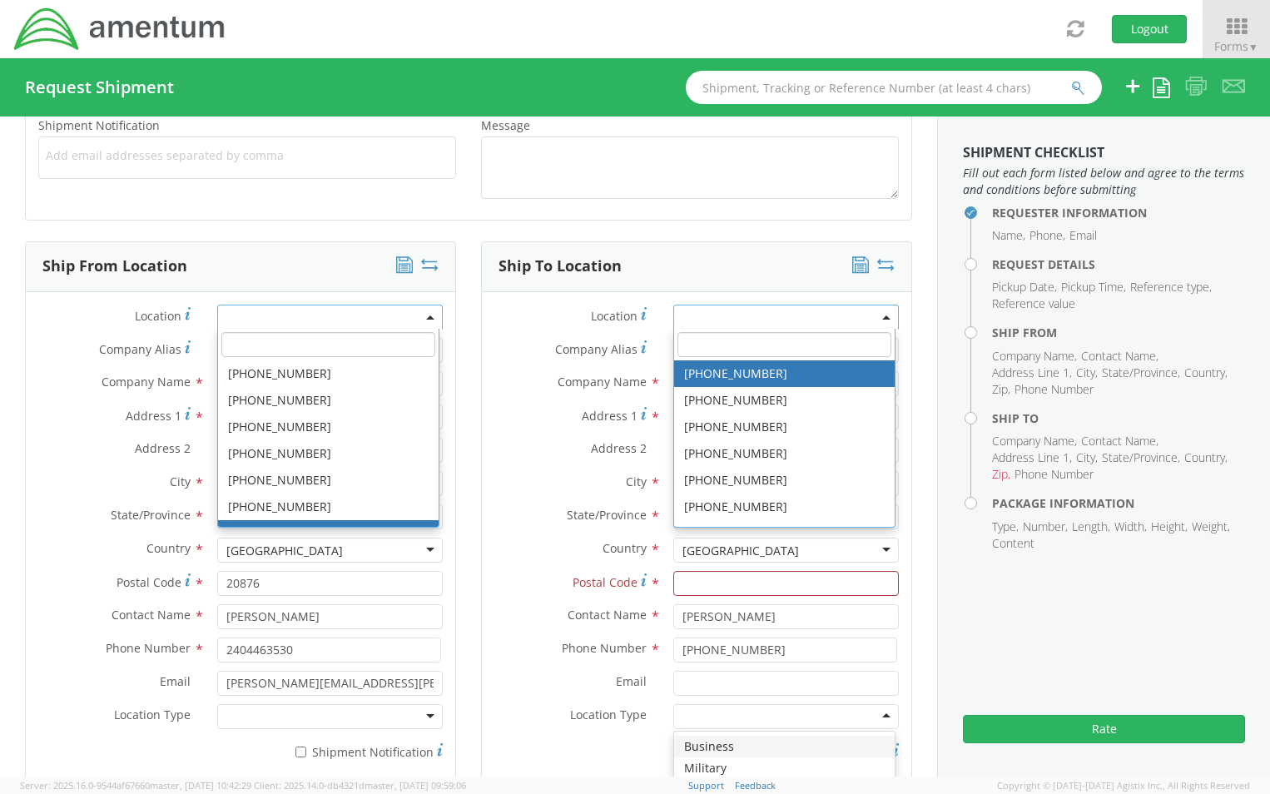
click at [370, 717] on div at bounding box center [330, 716] width 226 height 25
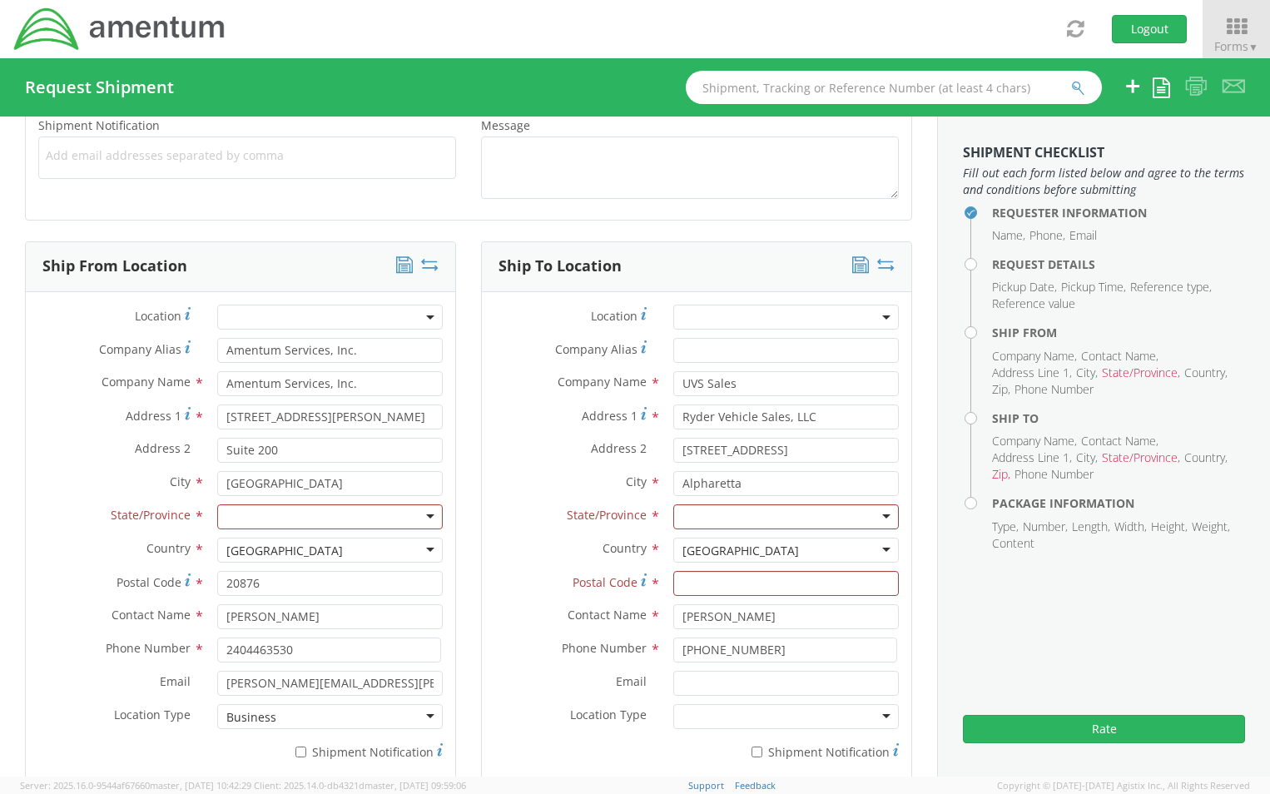
click at [513, 373] on label "Company Name *" at bounding box center [571, 382] width 179 height 22
click at [724, 375] on input "UVS Sales" at bounding box center [786, 383] width 226 height 25
drag, startPoint x: 737, startPoint y: 380, endPoint x: 434, endPoint y: 379, distance: 303.8
click at [434, 379] on div "Ship From Location Location * Company Alias * Amentum Services, Inc. Company Na…" at bounding box center [468, 522] width 912 height 562
type input "j"
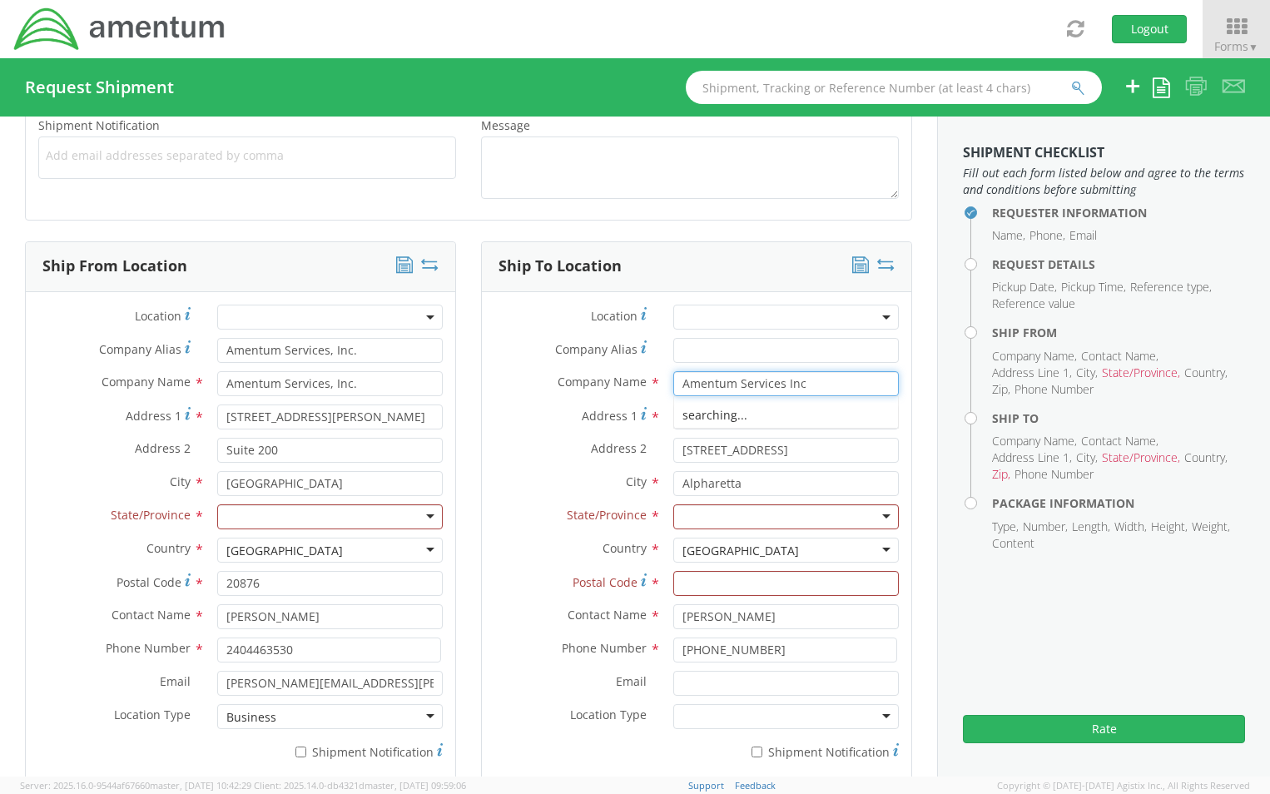
type input "Amentum Services Inc"
click at [785, 415] on input "Ryder Vehicle Sales, LLC" at bounding box center [786, 417] width 226 height 25
drag, startPoint x: 819, startPoint y: 420, endPoint x: 469, endPoint y: 447, distance: 350.7
click at [469, 447] on div "Ship To Location Location * Company Alias * Company Name * Amentum Services Inc…" at bounding box center [697, 522] width 456 height 562
type input "451 Yellow Springs S"
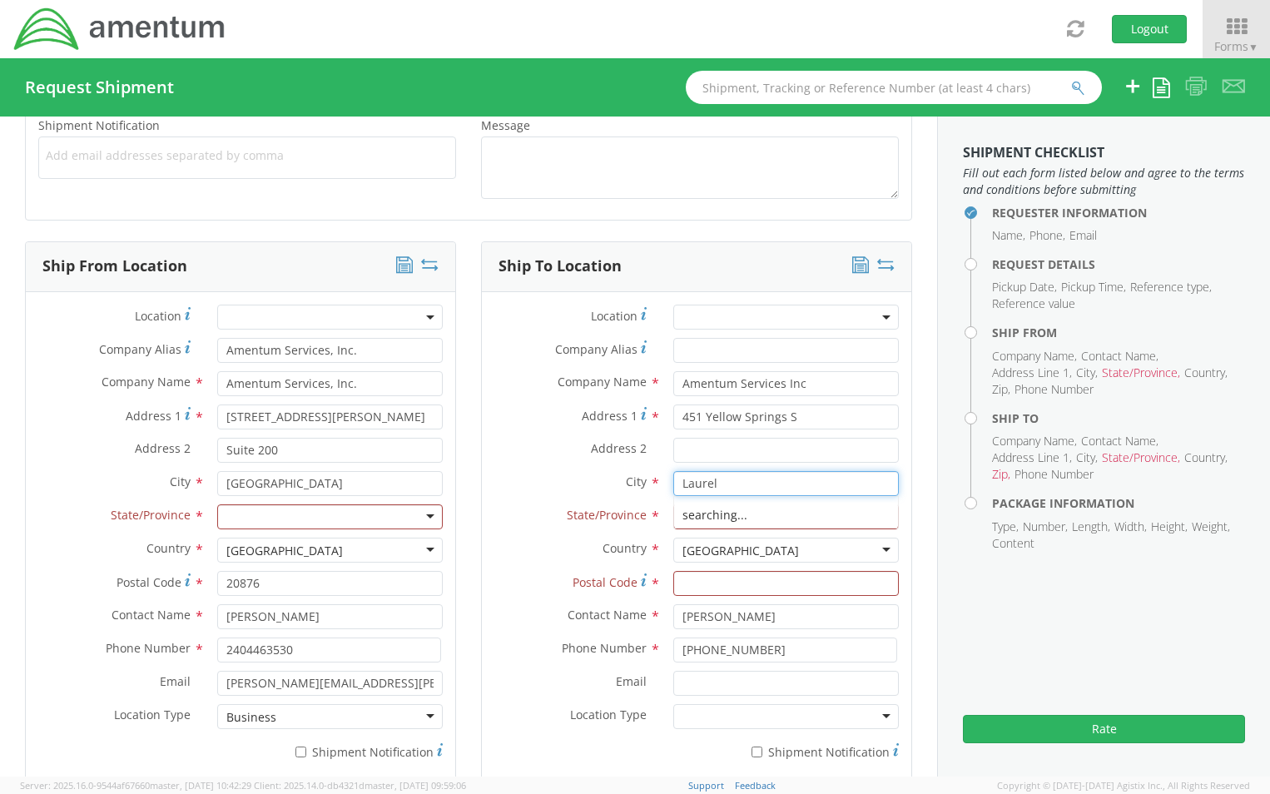
type input "Laurel"
type input "[US_STATE]"
type input "20724"
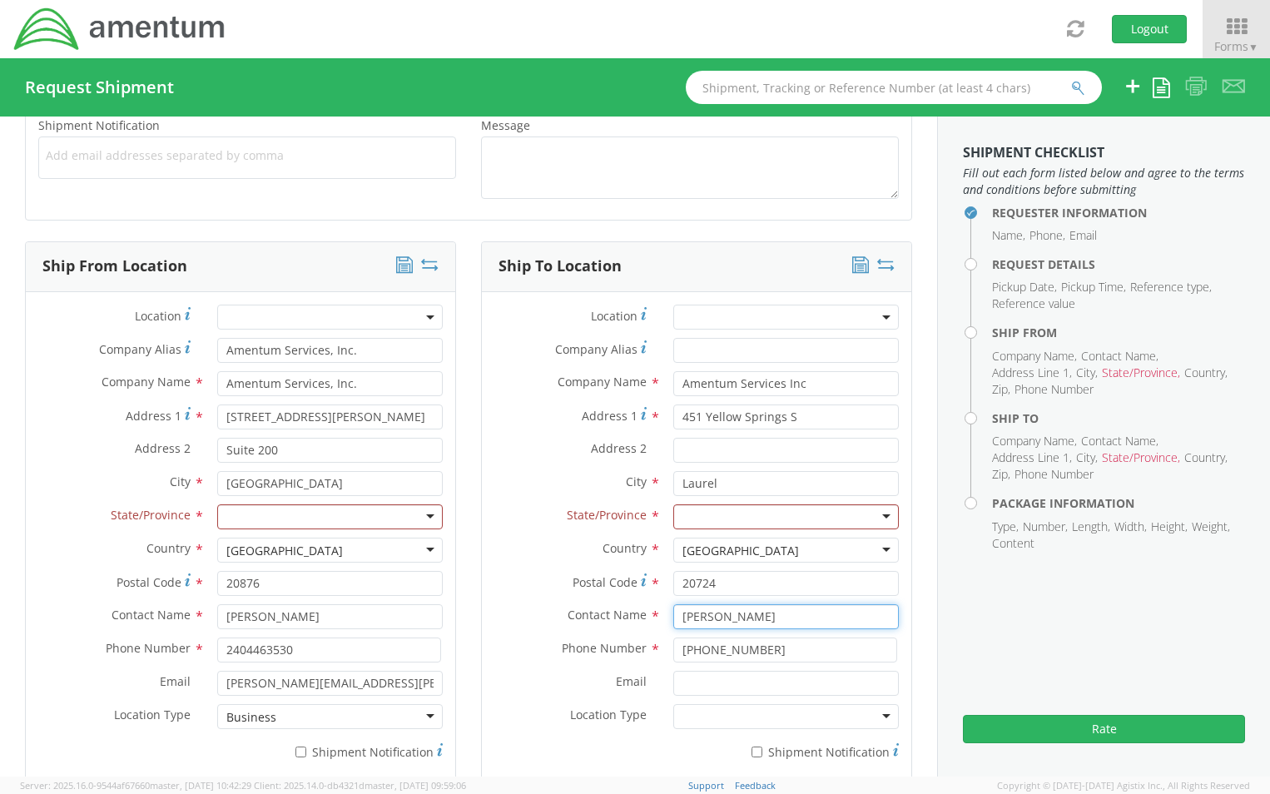
type input "[PERSON_NAME]"
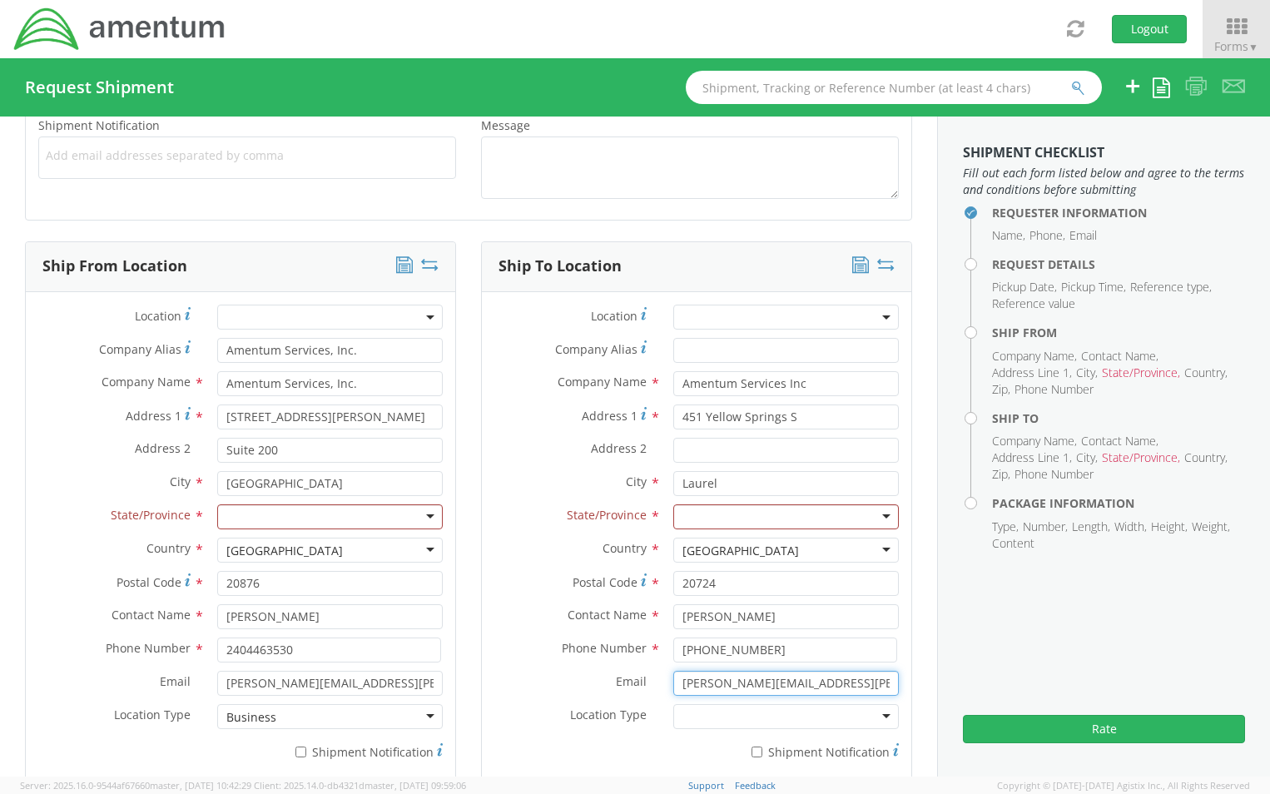
type input "[PERSON_NAME][EMAIL_ADDRESS][PERSON_NAME][DOMAIN_NAME]"
click at [872, 716] on div at bounding box center [786, 716] width 226 height 25
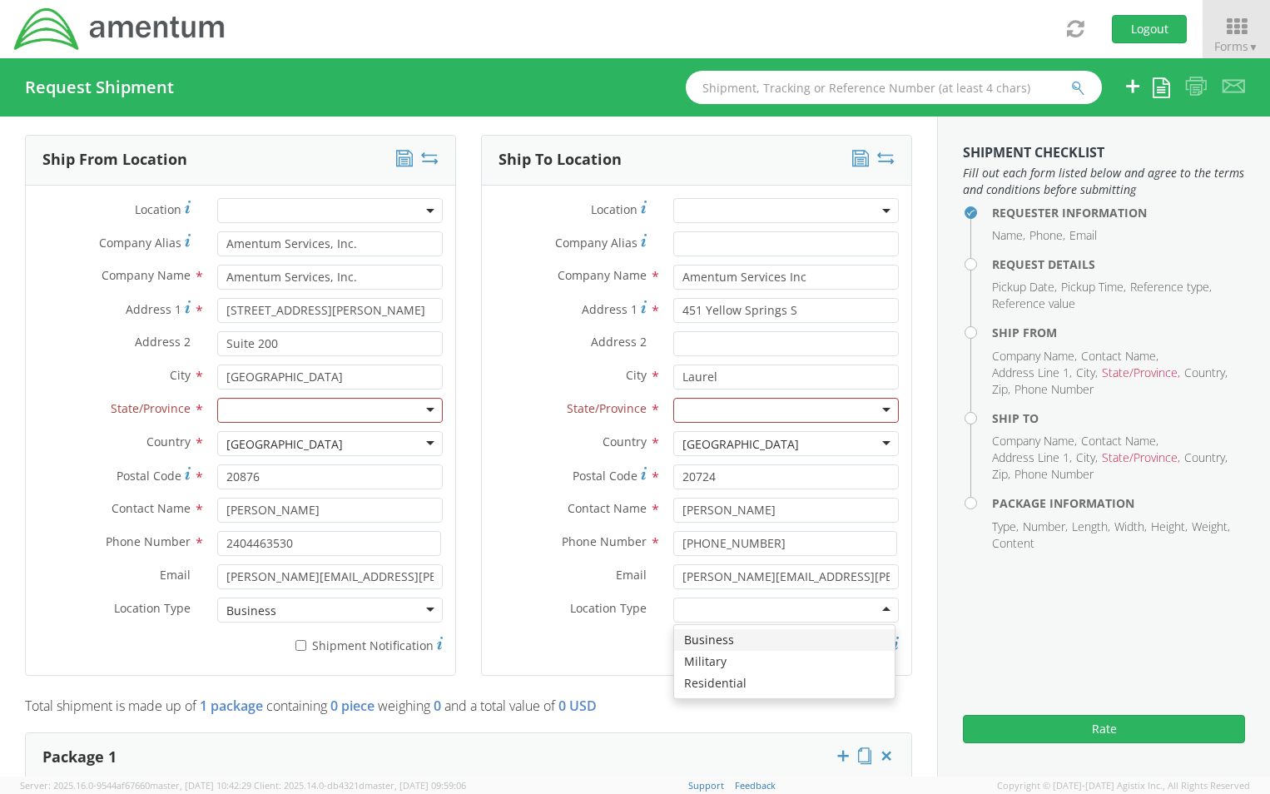
scroll to position [999, 0]
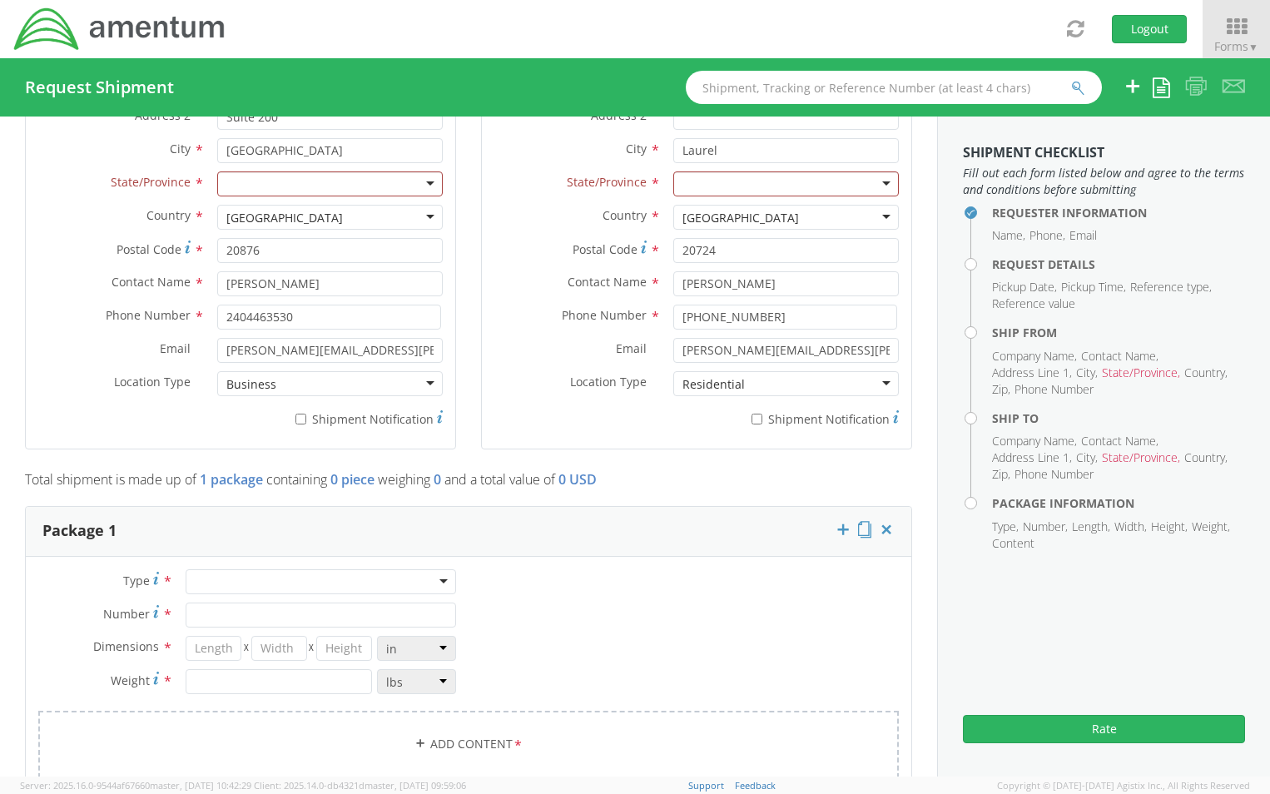
click at [211, 583] on div at bounding box center [321, 581] width 271 height 25
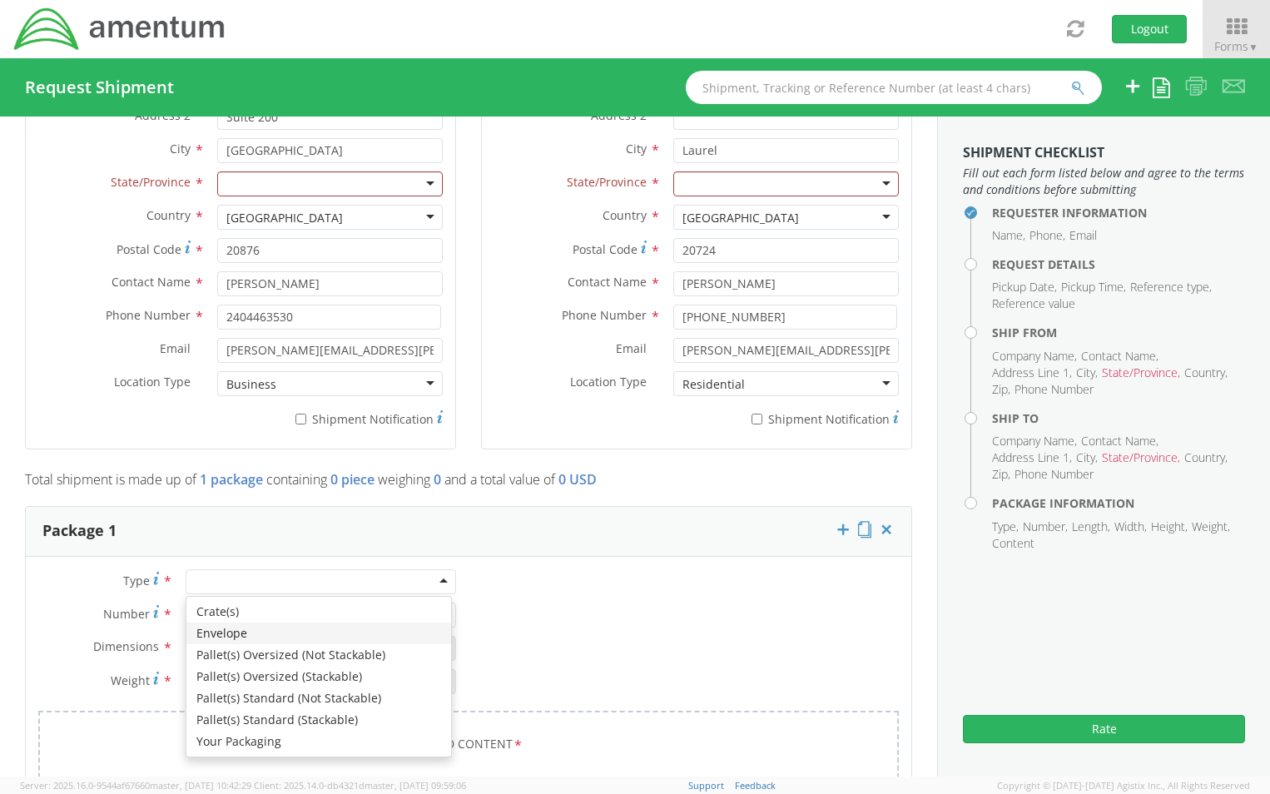
type input "1"
type input "9.5"
type input "12.5"
type input "0.25"
type input "1"
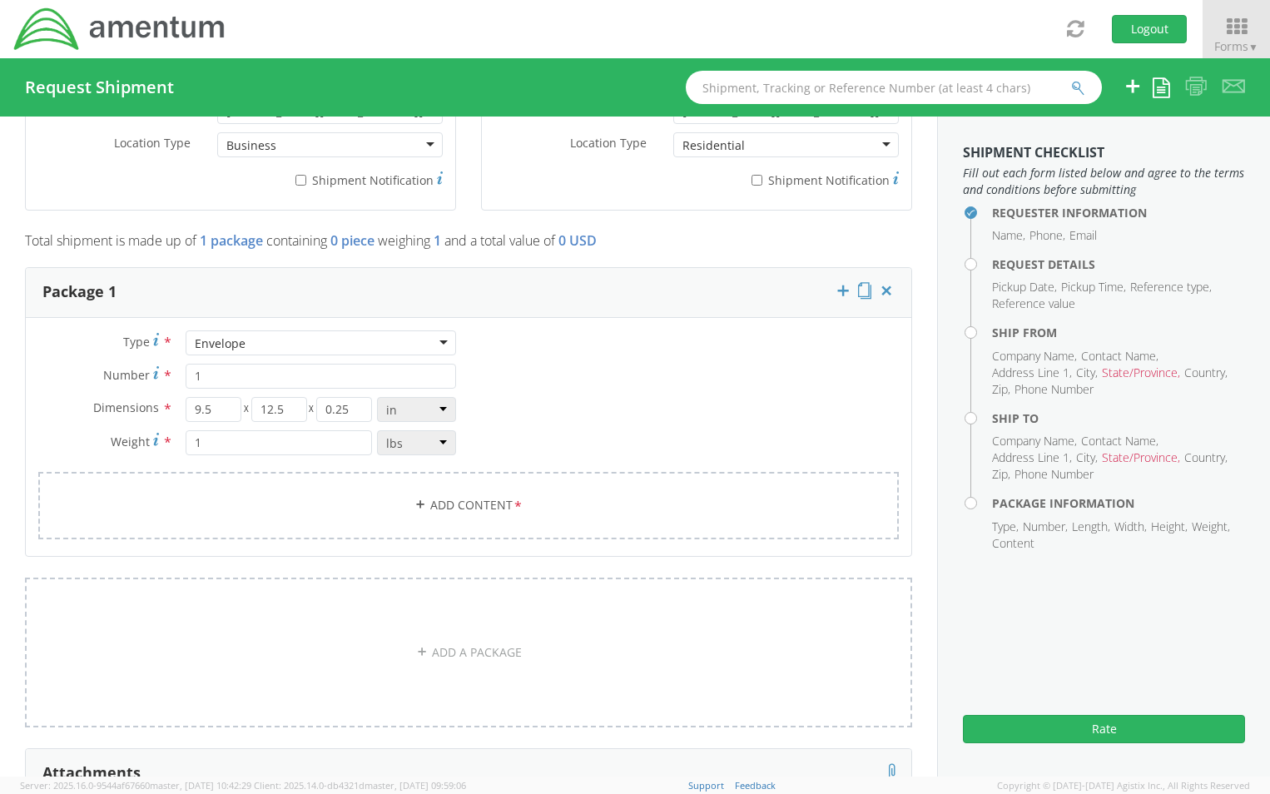
scroll to position [1249, 0]
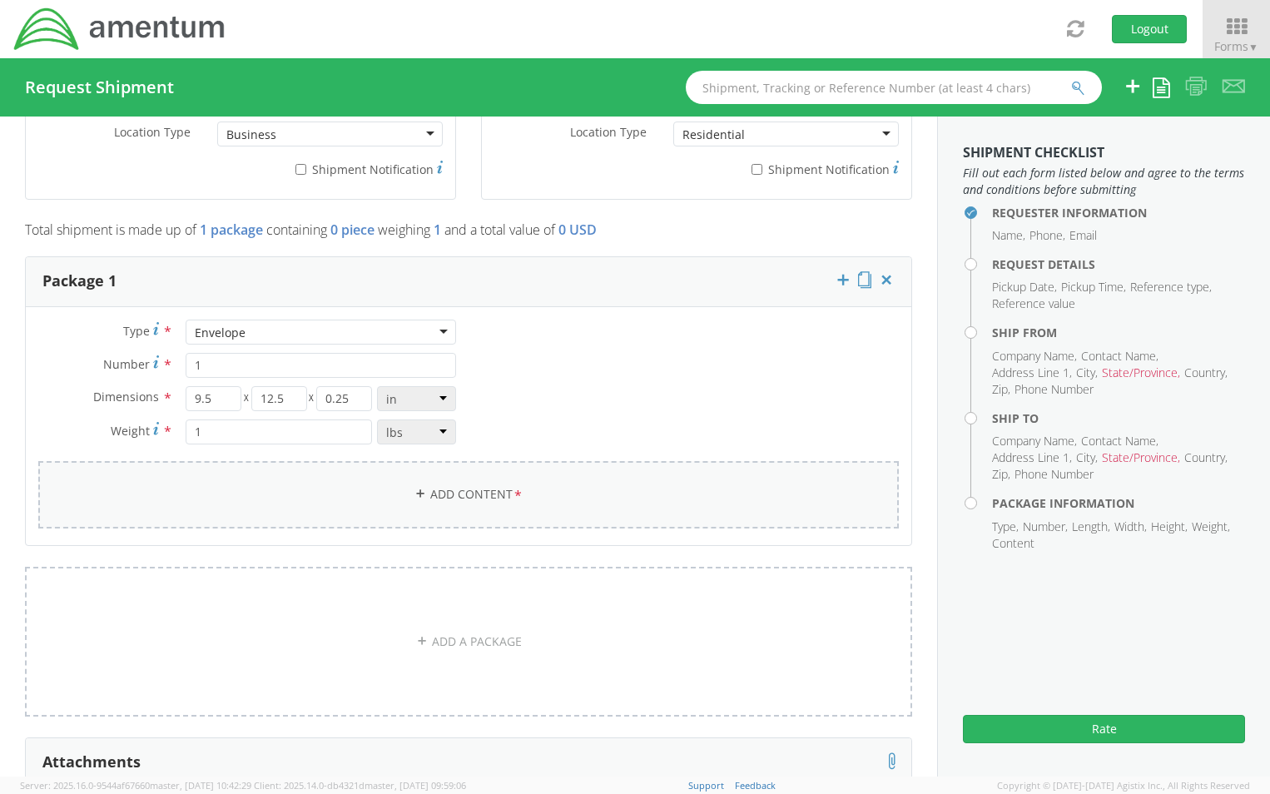
click at [415, 491] on icon at bounding box center [421, 494] width 12 height 12
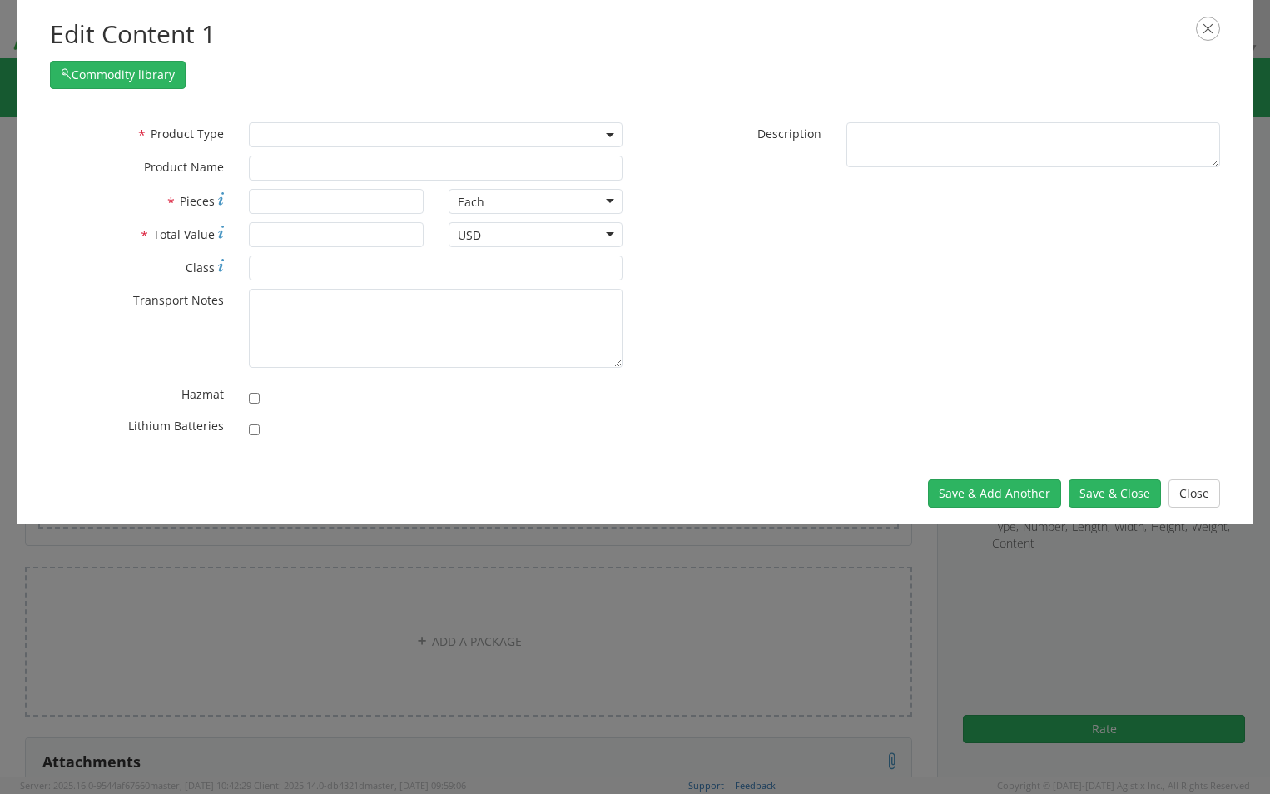
click at [608, 136] on b at bounding box center [610, 135] width 8 height 4
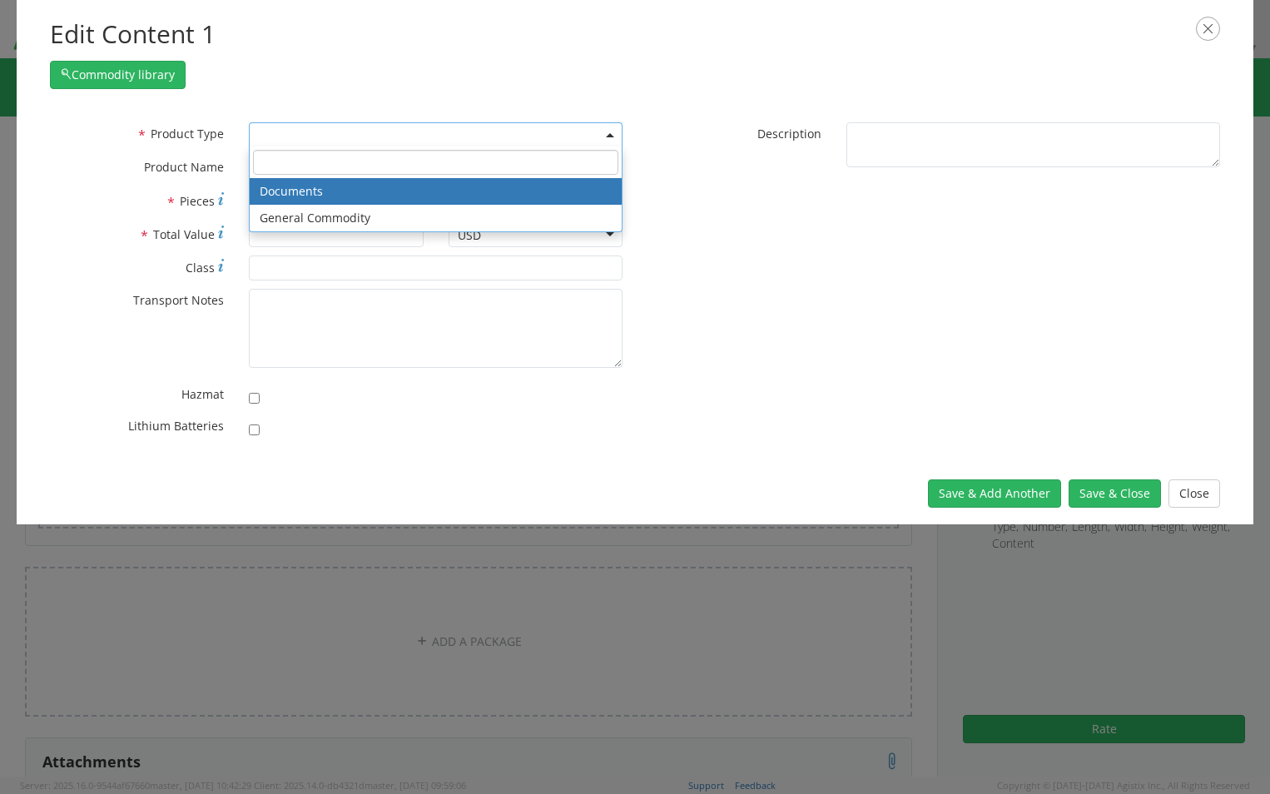
select select "DOCUMENT"
type input "Documents"
type input "1"
type textarea "Documents"
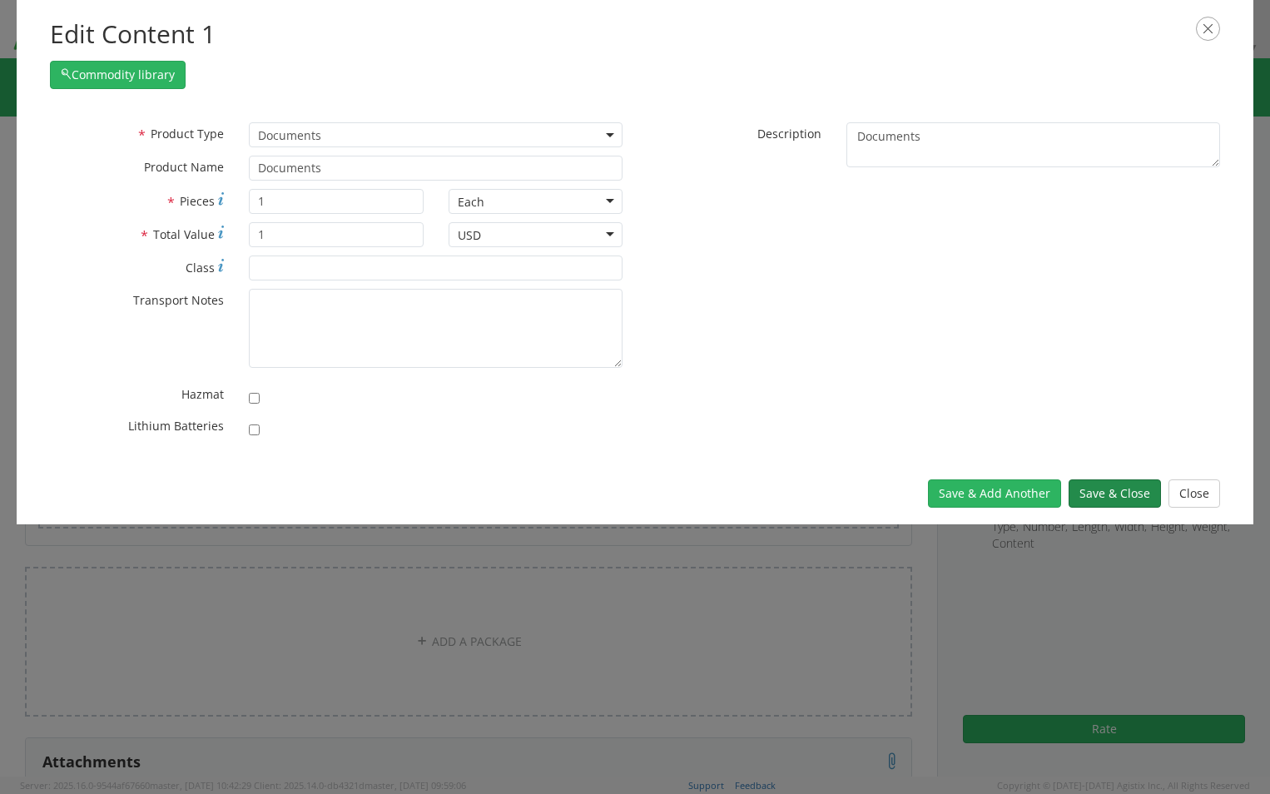
click at [1115, 491] on button "Save & Close" at bounding box center [1115, 493] width 92 height 28
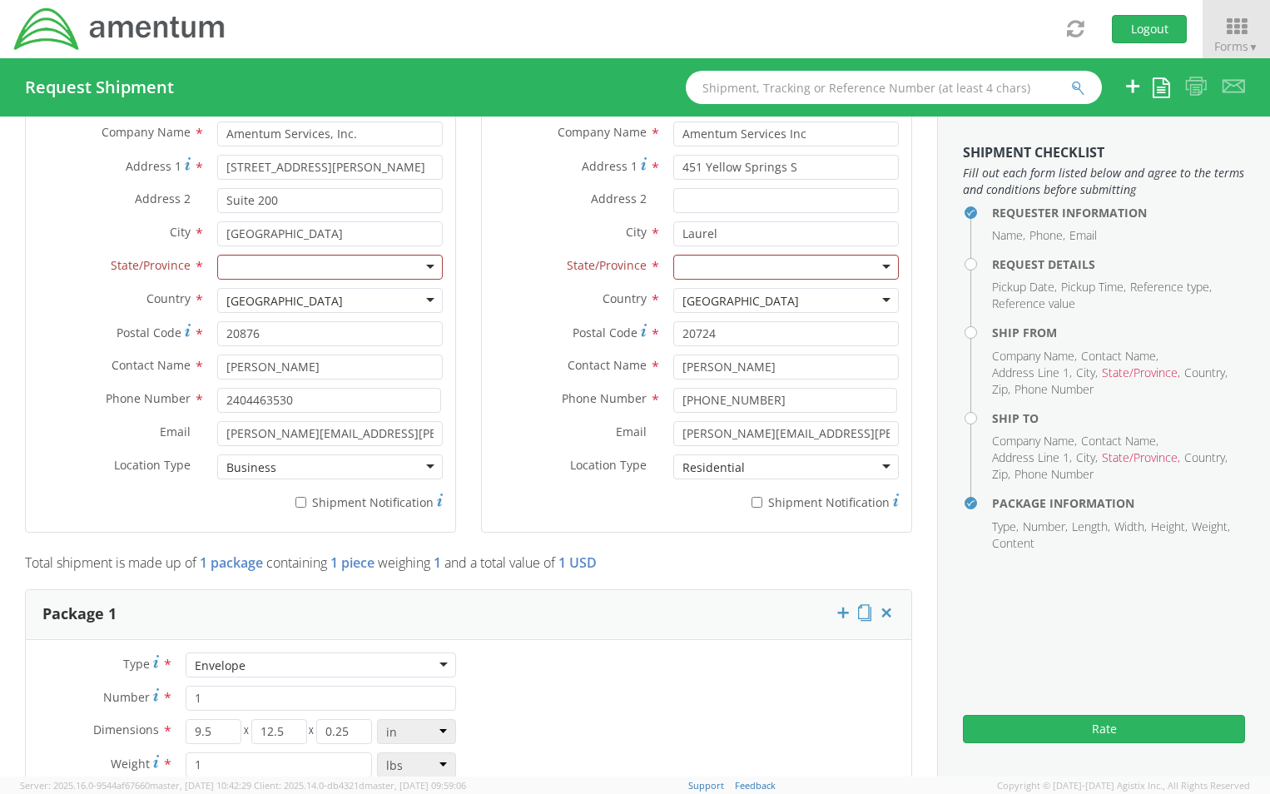
scroll to position [666, 0]
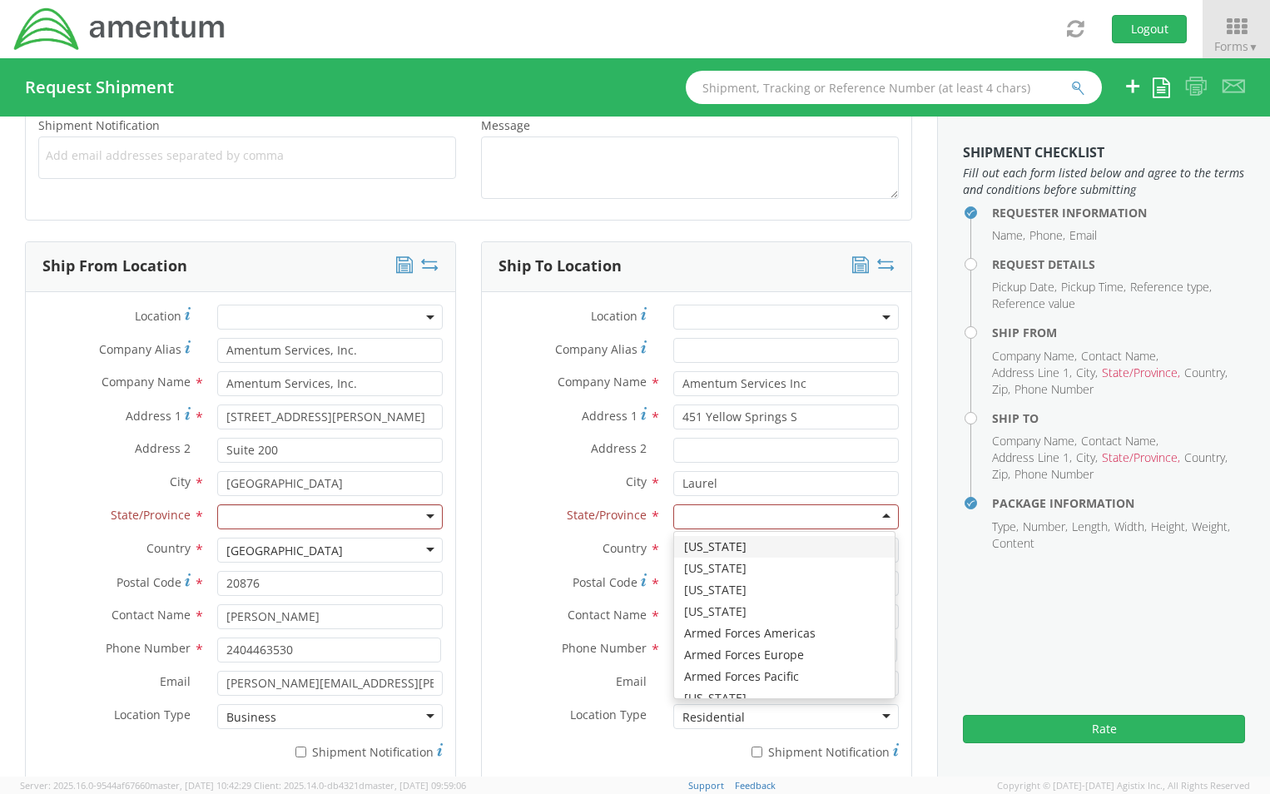
click at [875, 513] on div at bounding box center [786, 516] width 226 height 25
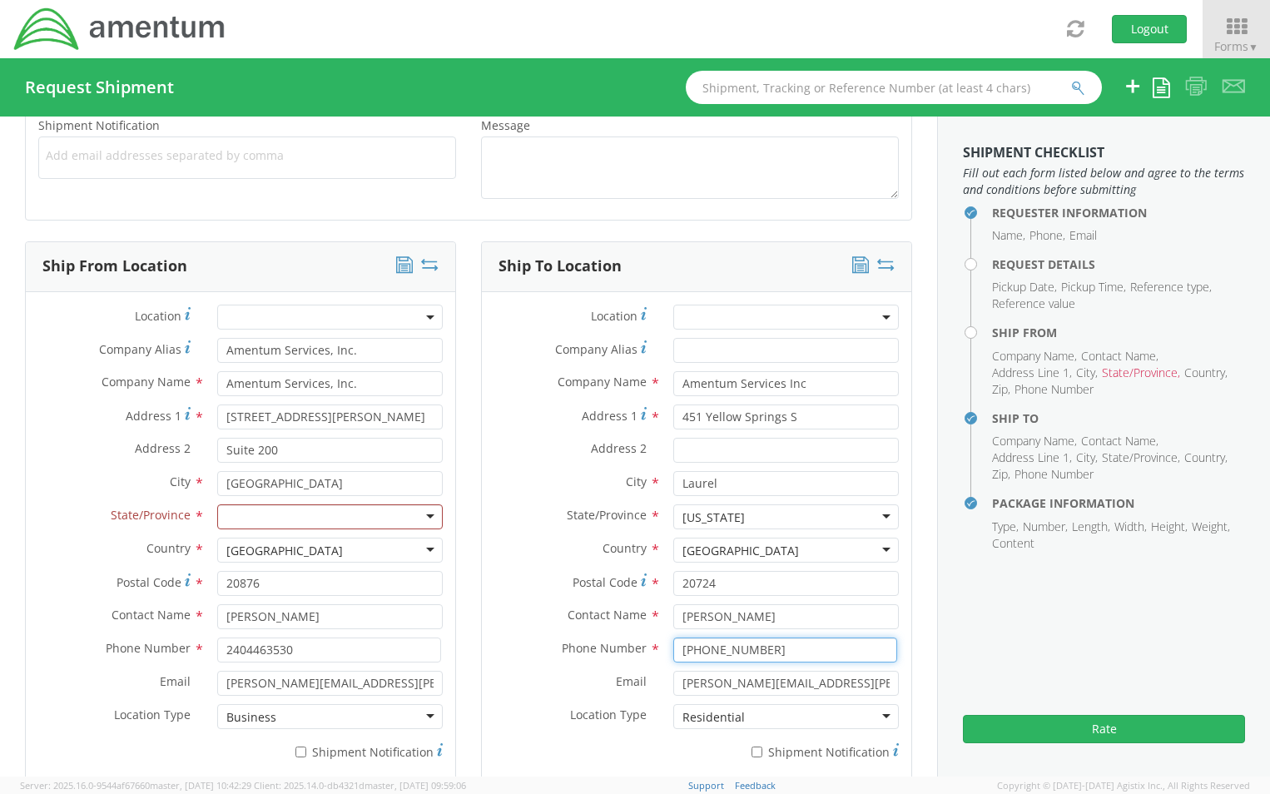
click at [747, 655] on input "[PHONE_NUMBER]" at bounding box center [785, 650] width 224 height 25
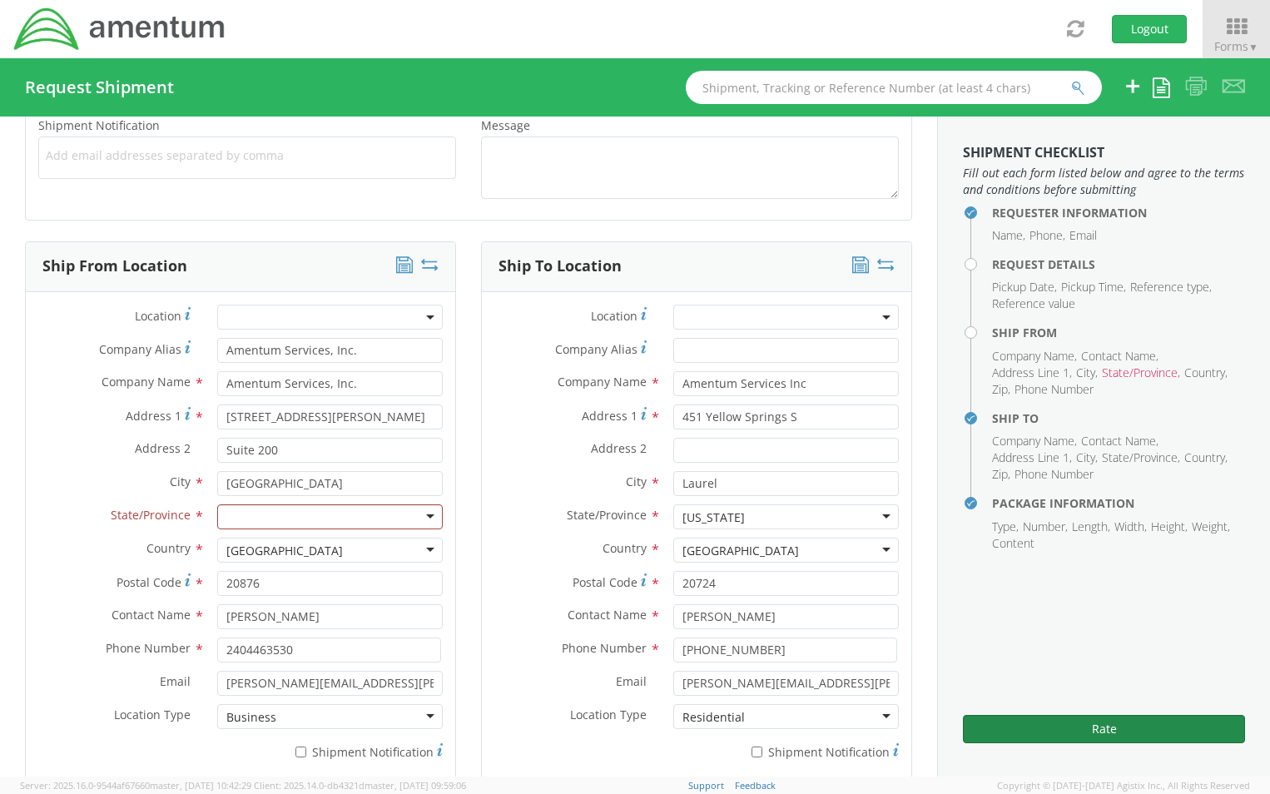
click at [1109, 724] on button "Rate" at bounding box center [1104, 729] width 282 height 28
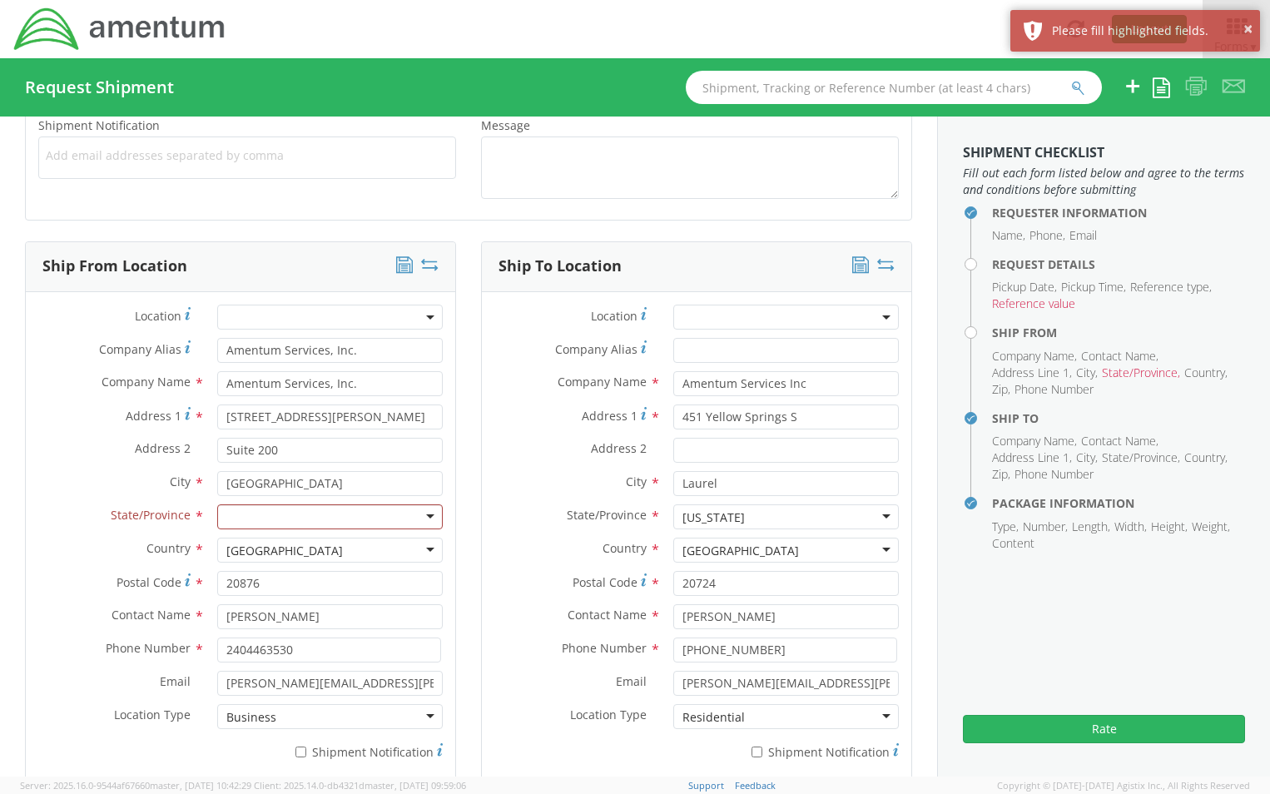
click at [424, 516] on div at bounding box center [330, 516] width 226 height 25
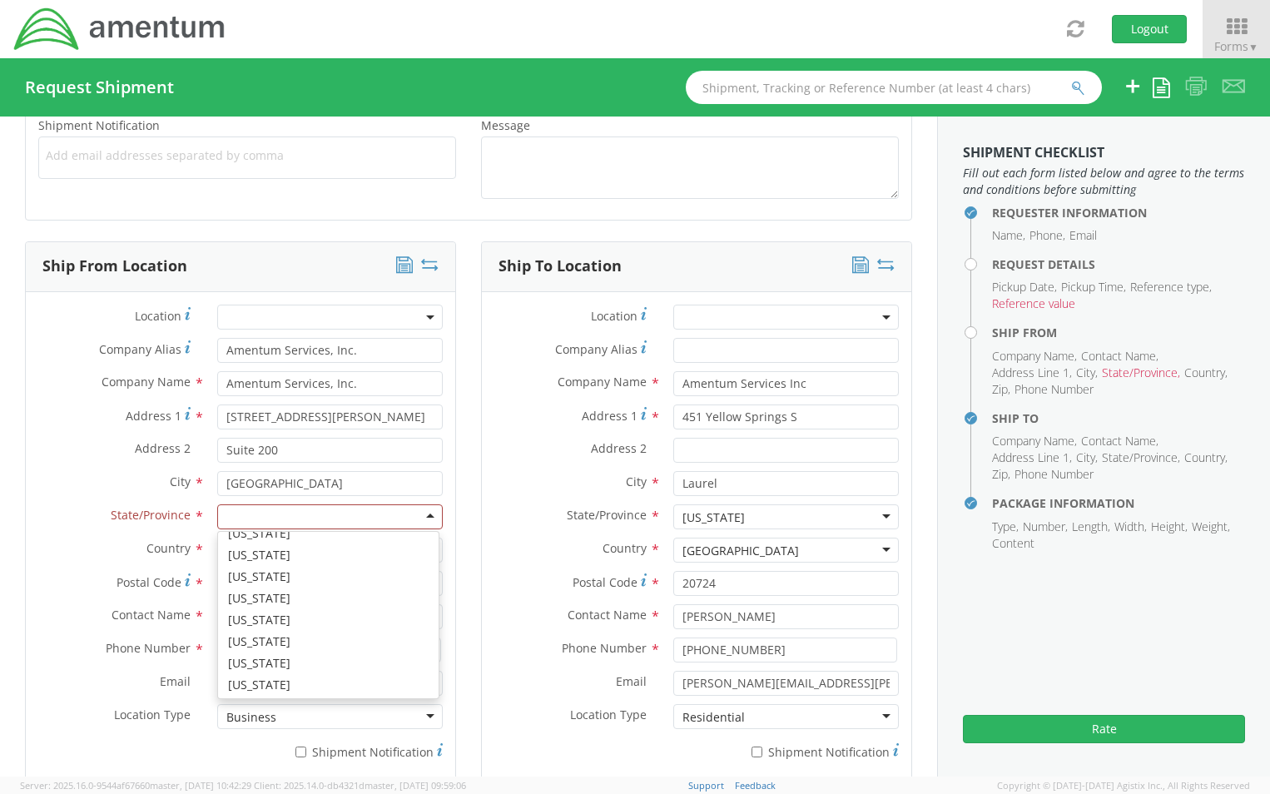
scroll to position [416, 0]
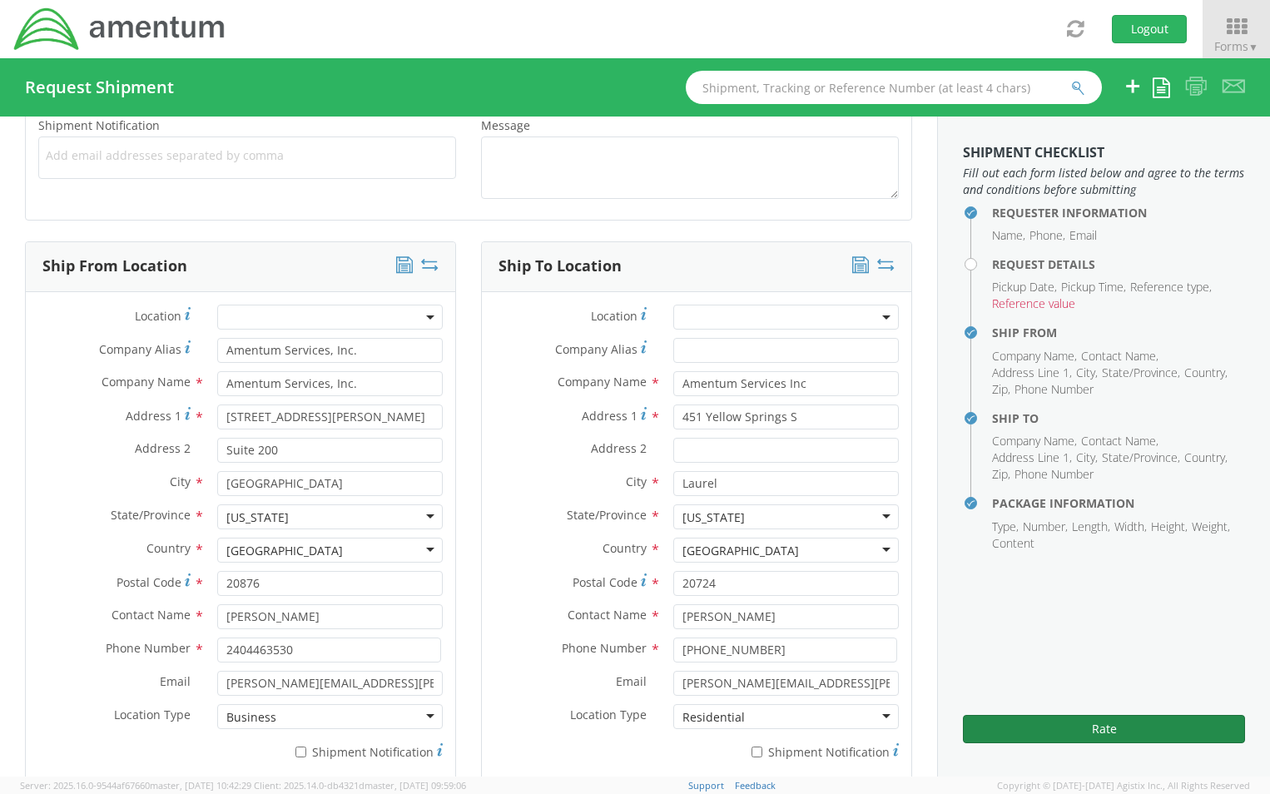
click at [1101, 731] on button "Rate" at bounding box center [1104, 729] width 282 height 28
click at [1089, 628] on aside "Shipment Checklist Fill out each form listed below and agree to the terms and c…" at bounding box center [1103, 447] width 333 height 660
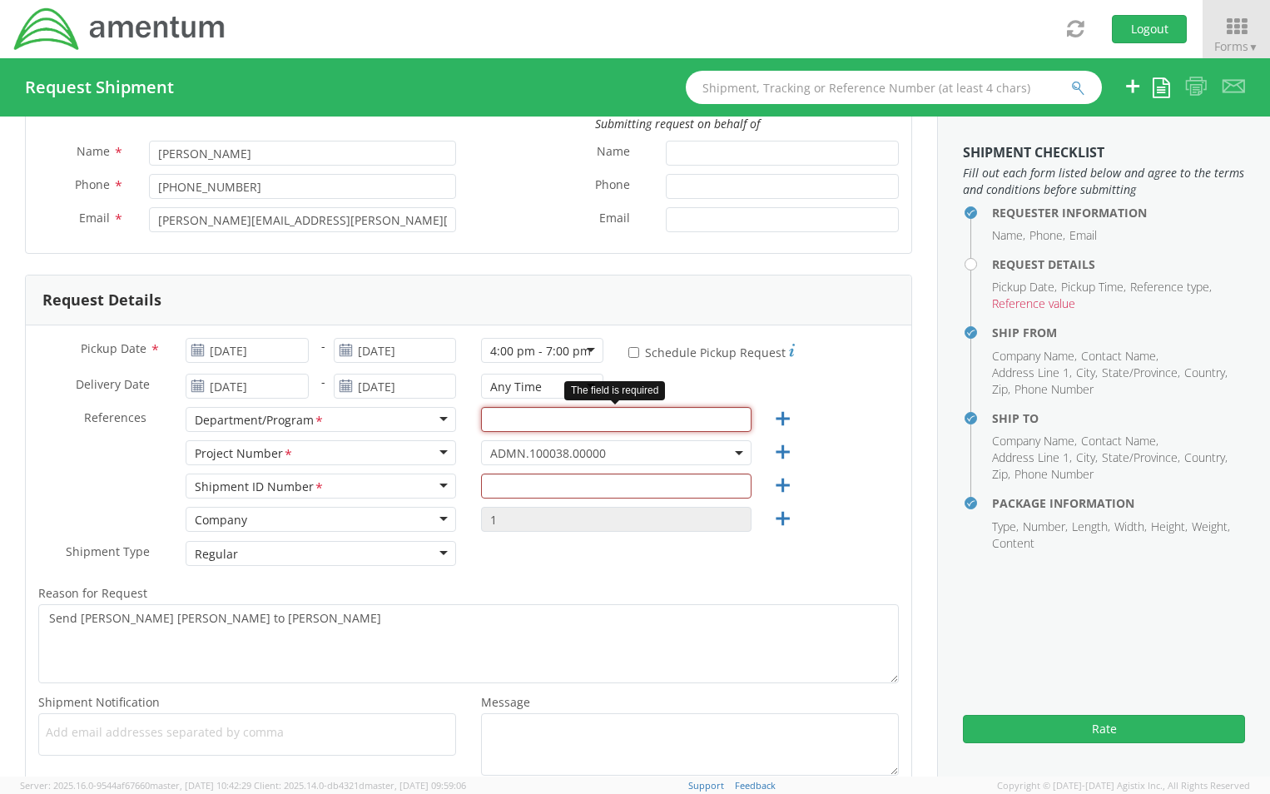
click at [509, 416] on input "text" at bounding box center [616, 419] width 271 height 25
type input "Accounts Payable"
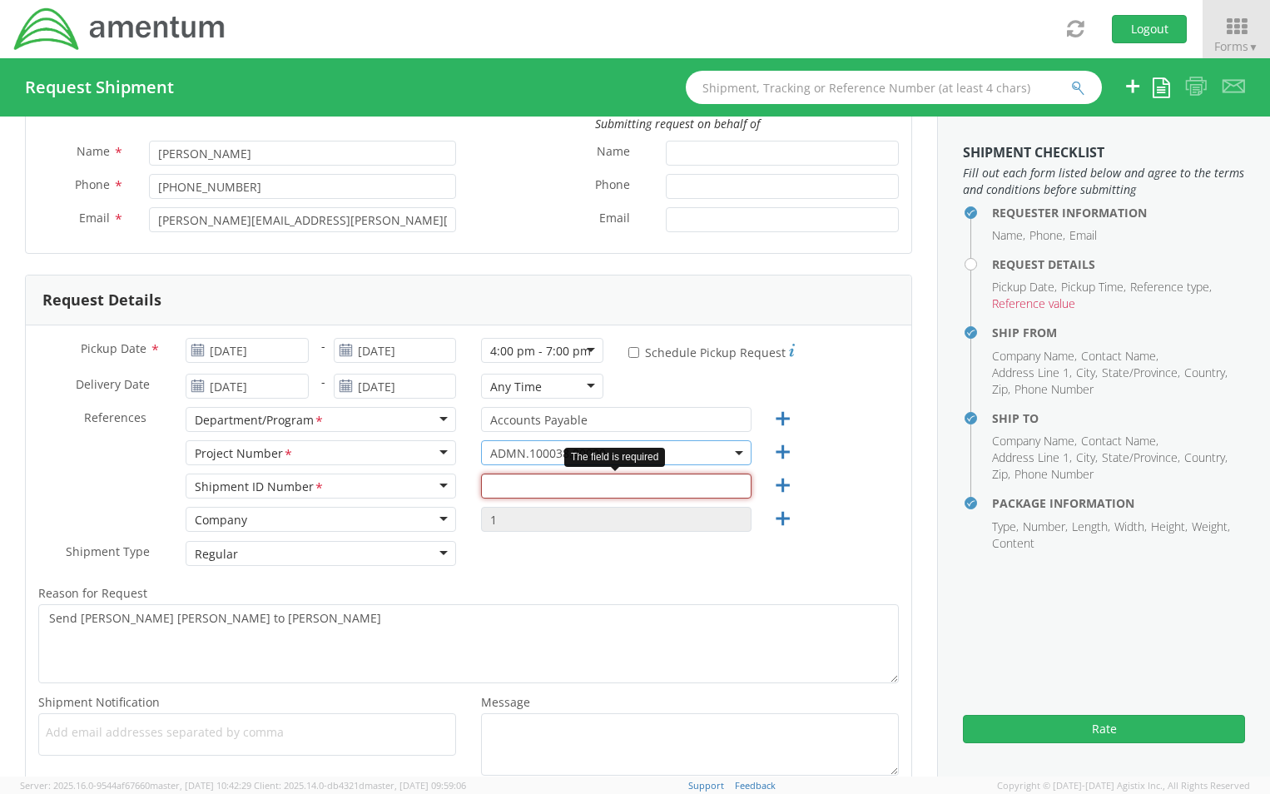
click at [520, 482] on input "text" at bounding box center [616, 486] width 271 height 25
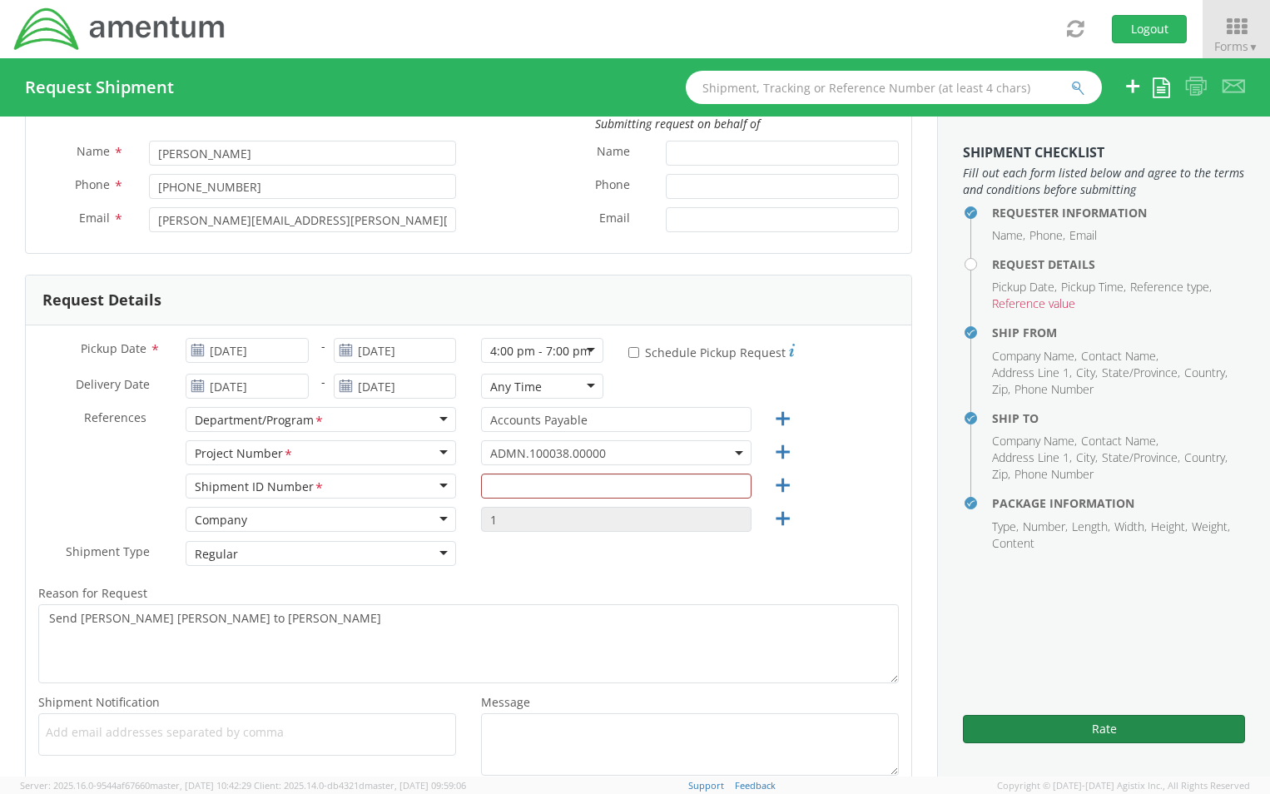
click at [1075, 722] on button "Rate" at bounding box center [1104, 729] width 282 height 28
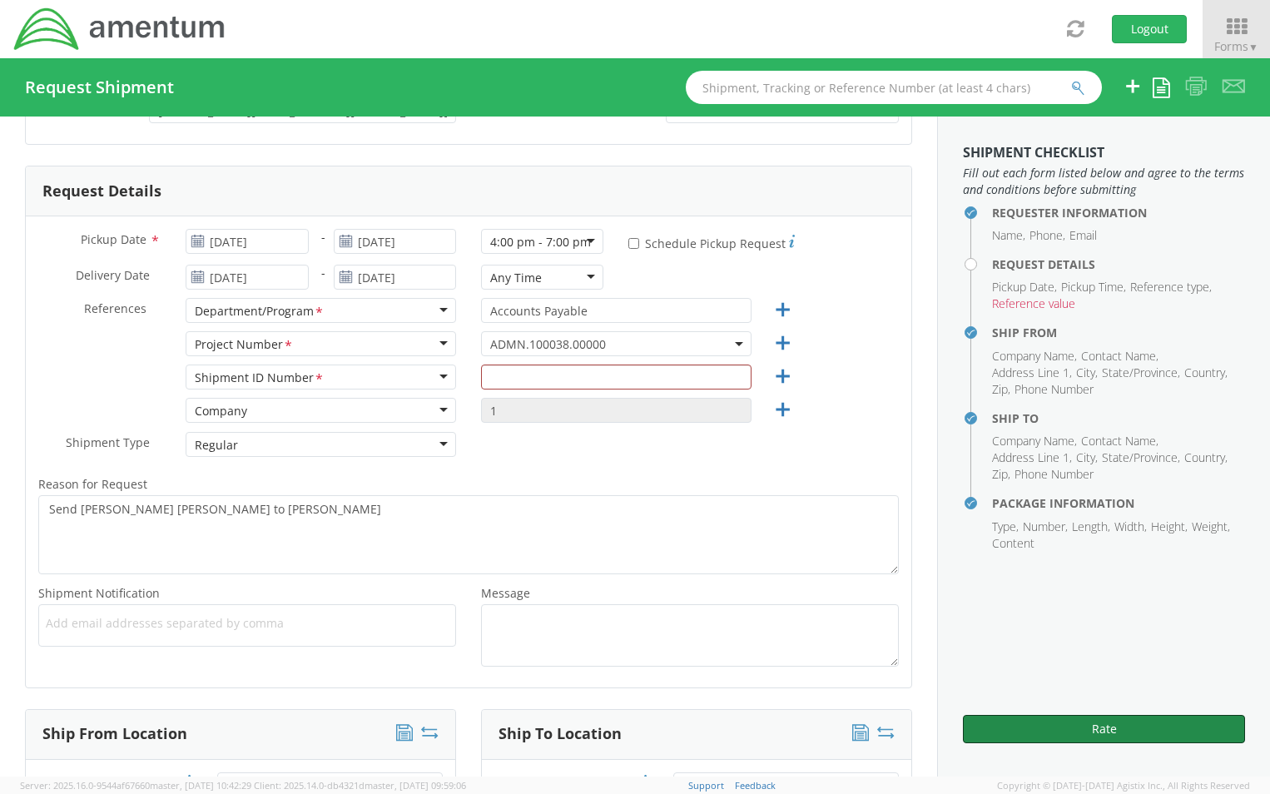
scroll to position [0, 0]
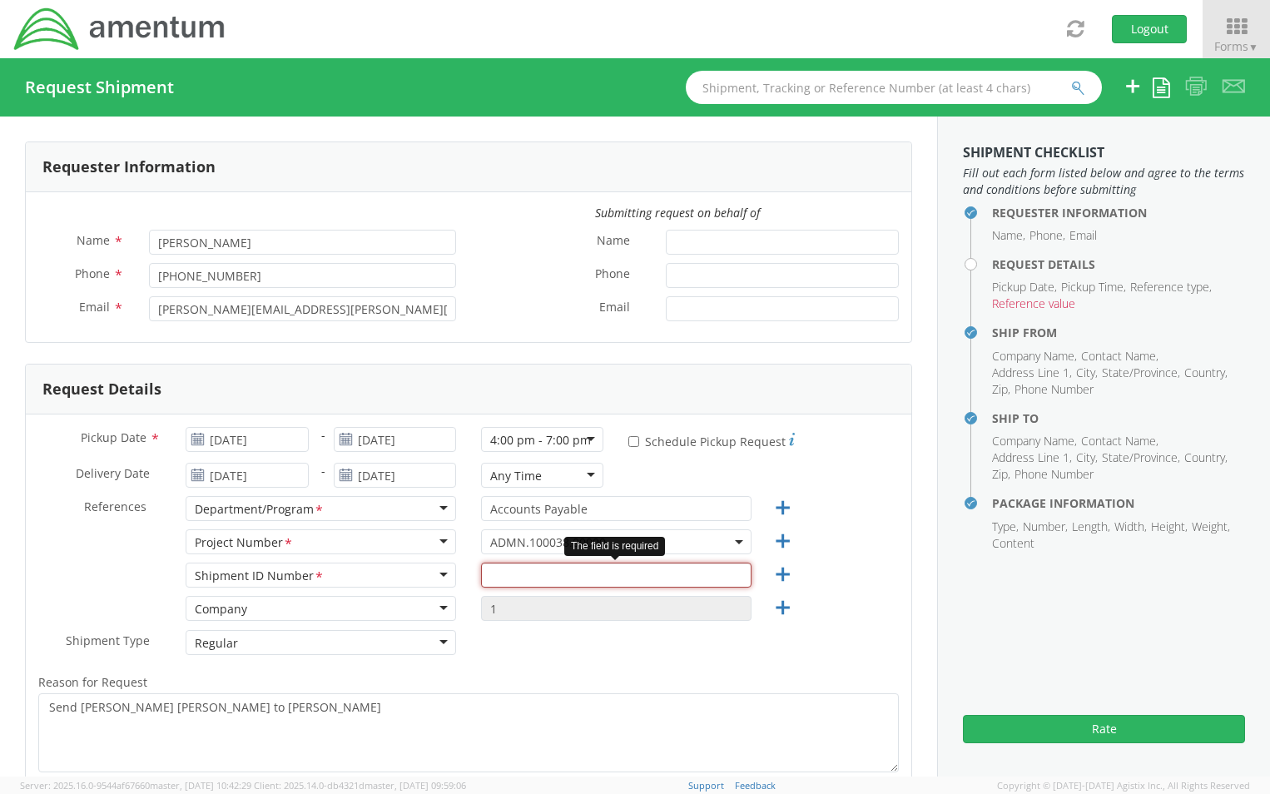
click at [494, 578] on input "text" at bounding box center [616, 575] width 271 height 25
click at [438, 570] on div "Shipment ID Number *" at bounding box center [321, 575] width 271 height 25
click at [437, 576] on div "Shipment ID Number *" at bounding box center [321, 575] width 271 height 25
click at [562, 577] on input "text" at bounding box center [616, 575] width 271 height 25
type input "1"
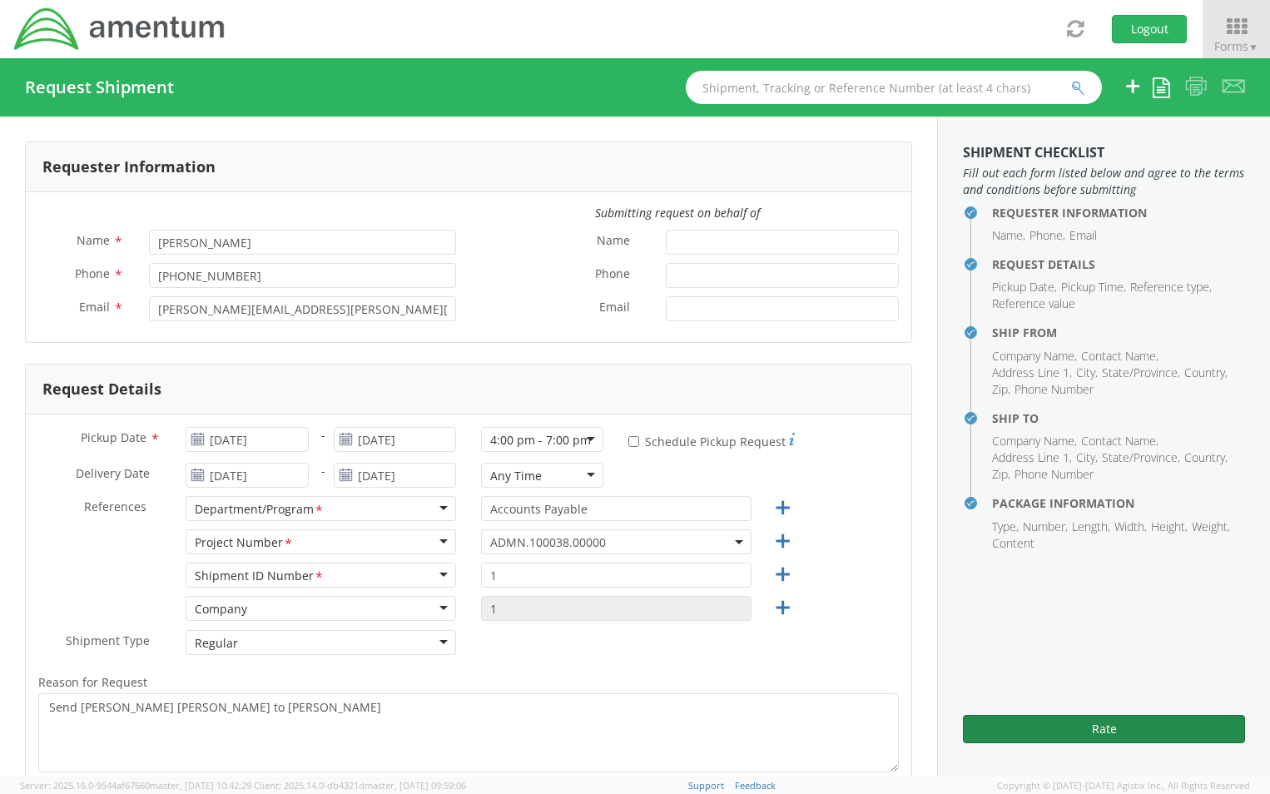
click at [1120, 728] on button "Rate" at bounding box center [1104, 729] width 282 height 28
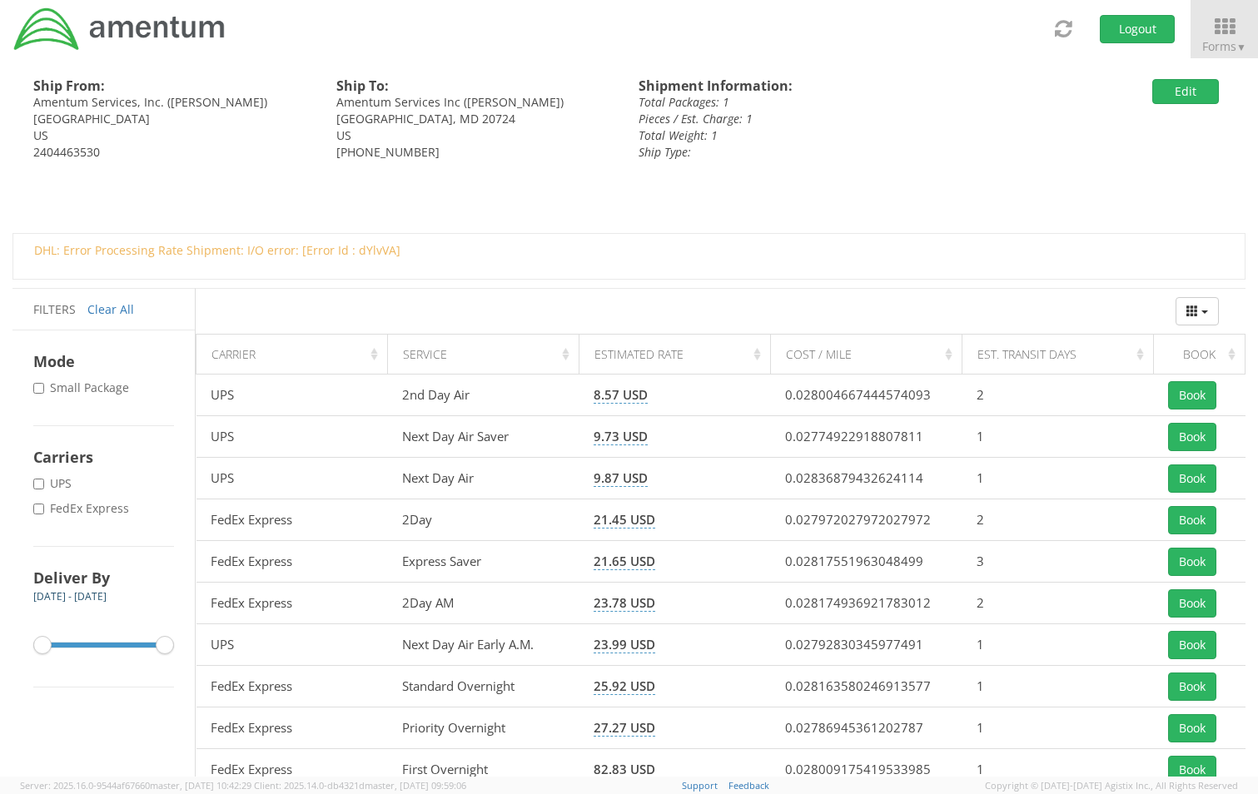
click at [41, 382] on label "* Small Package" at bounding box center [82, 388] width 99 height 17
click at [41, 383] on input "* Small Package" at bounding box center [38, 388] width 11 height 11
checkbox input "true"
click at [40, 508] on input "* FedEx Express" at bounding box center [38, 509] width 11 height 11
checkbox input "true"
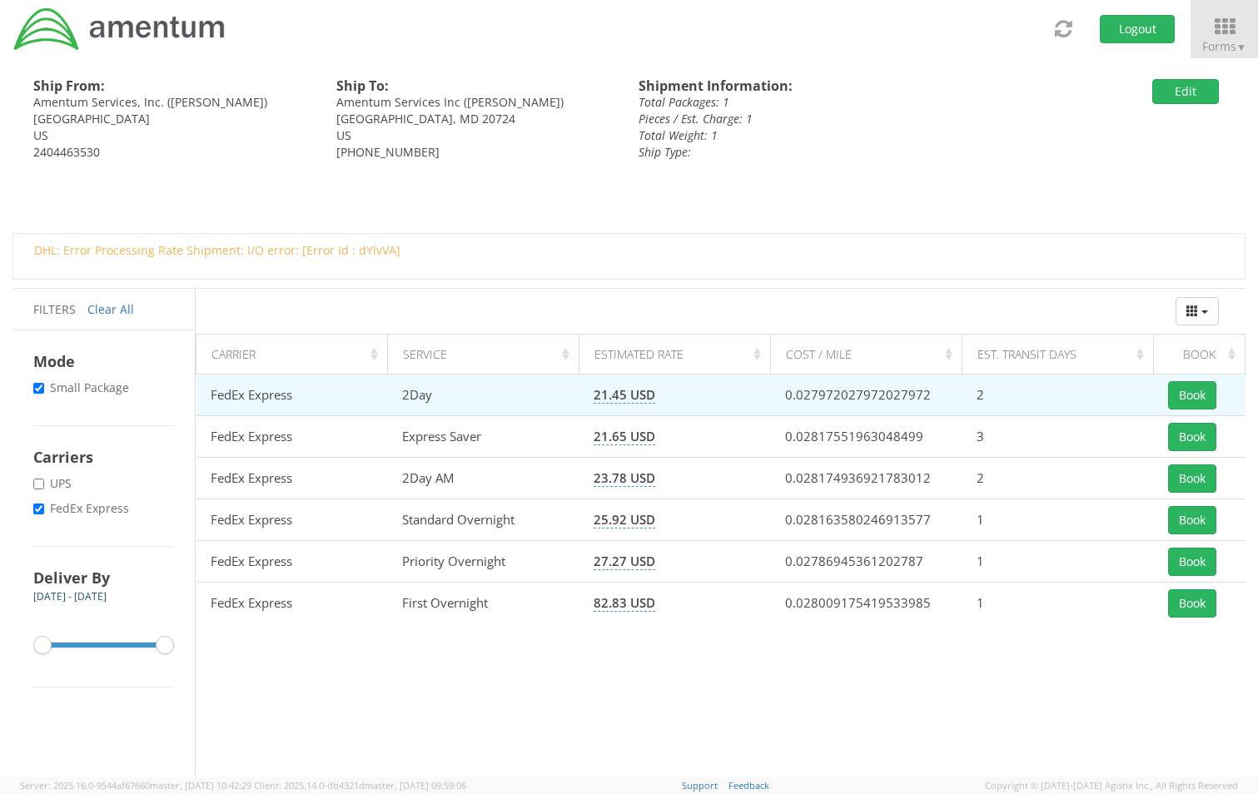
click at [276, 395] on td "FedEx Express" at bounding box center [291, 396] width 191 height 42
click at [1202, 394] on button "Book" at bounding box center [1192, 395] width 48 height 28
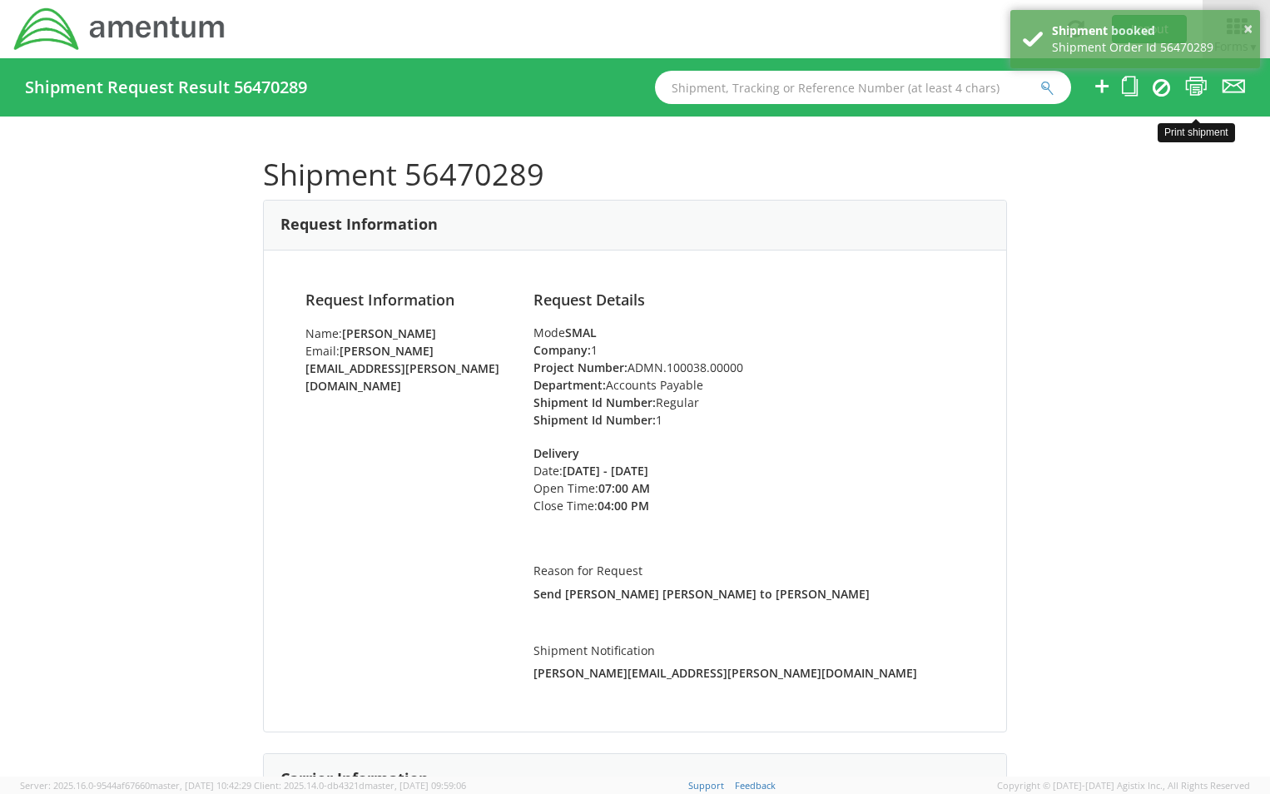
click at [1196, 82] on icon at bounding box center [1196, 86] width 22 height 21
